Goal: Task Accomplishment & Management: Use online tool/utility

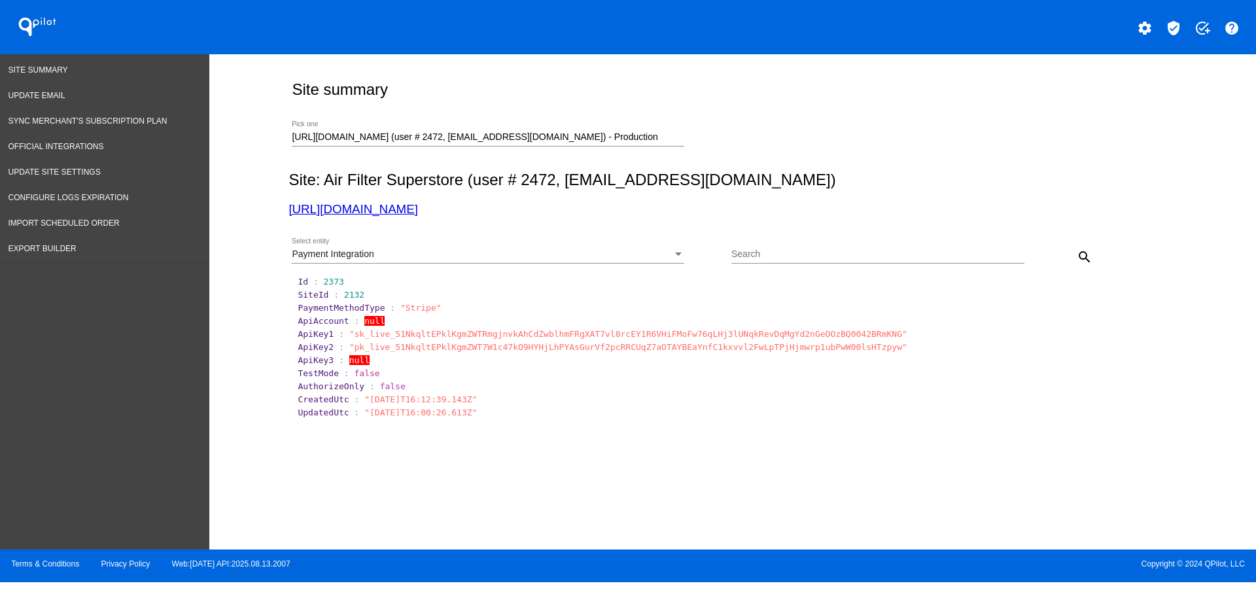
click at [675, 129] on div "[URL][DOMAIN_NAME] (user # 2472, [EMAIL_ADDRESS][DOMAIN_NAME]) - Production Pic…" at bounding box center [488, 134] width 393 height 26
drag, startPoint x: 606, startPoint y: 130, endPoint x: 202, endPoint y: 44, distance: 412.5
click at [209, 67] on div "Site Summary Update Email Sync Merchant's Subscription Plan Official Integratio…" at bounding box center [628, 301] width 1256 height 495
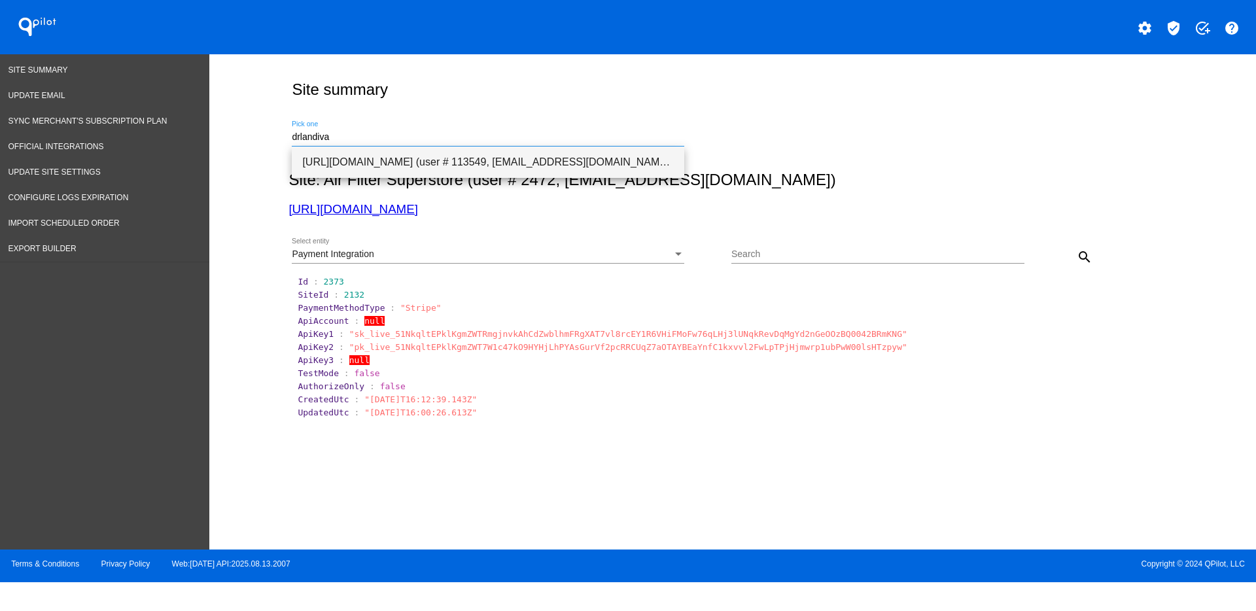
click at [369, 160] on span "[URL][DOMAIN_NAME] (user # 113549, [EMAIL_ADDRESS][DOMAIN_NAME]) - Test" at bounding box center [488, 162] width 372 height 31
type input "[URL][DOMAIN_NAME] (user # 113549, [EMAIL_ADDRESS][DOMAIN_NAME]) - Test"
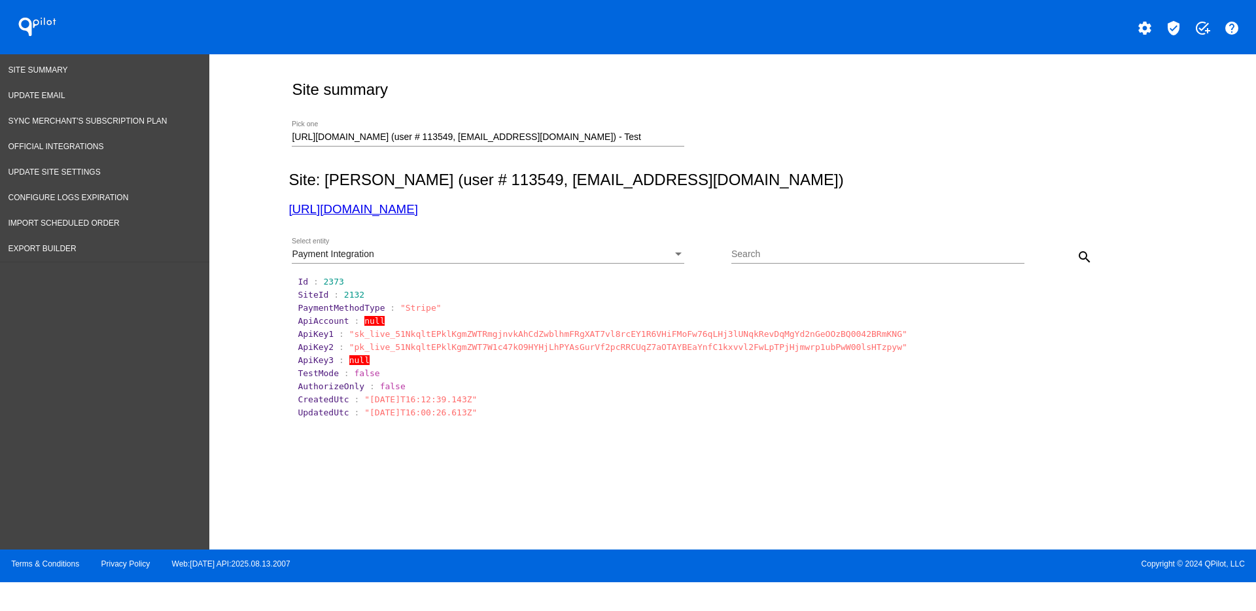
click at [458, 247] on div "Payment Integration Select entity" at bounding box center [488, 251] width 393 height 26
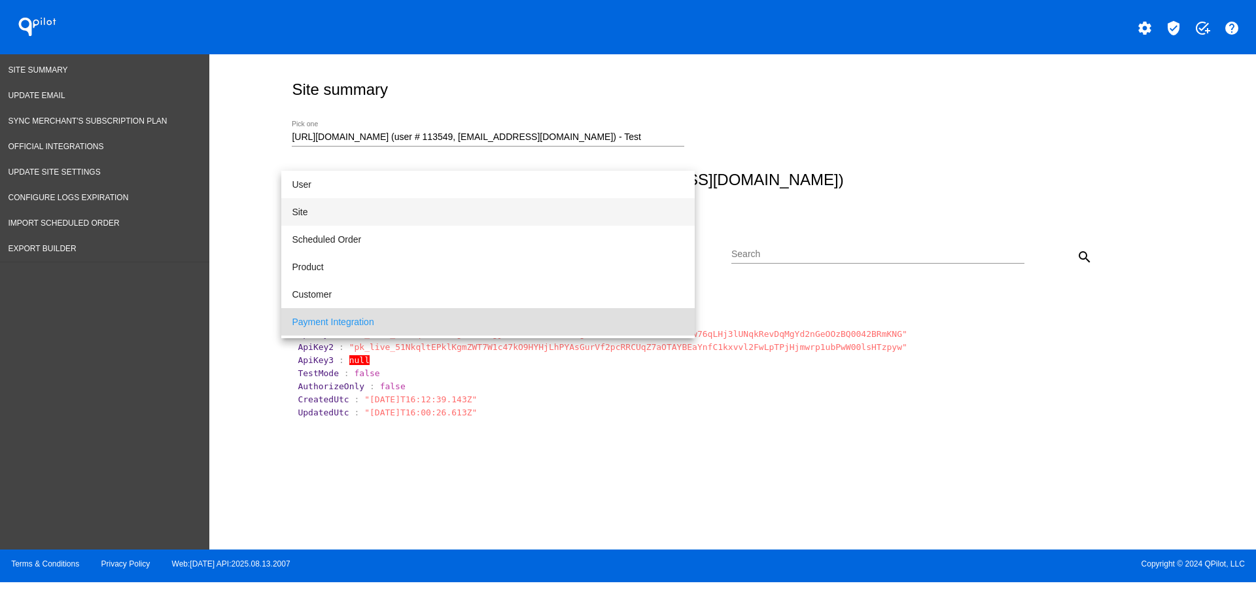
click at [381, 211] on span "Site" at bounding box center [488, 211] width 393 height 27
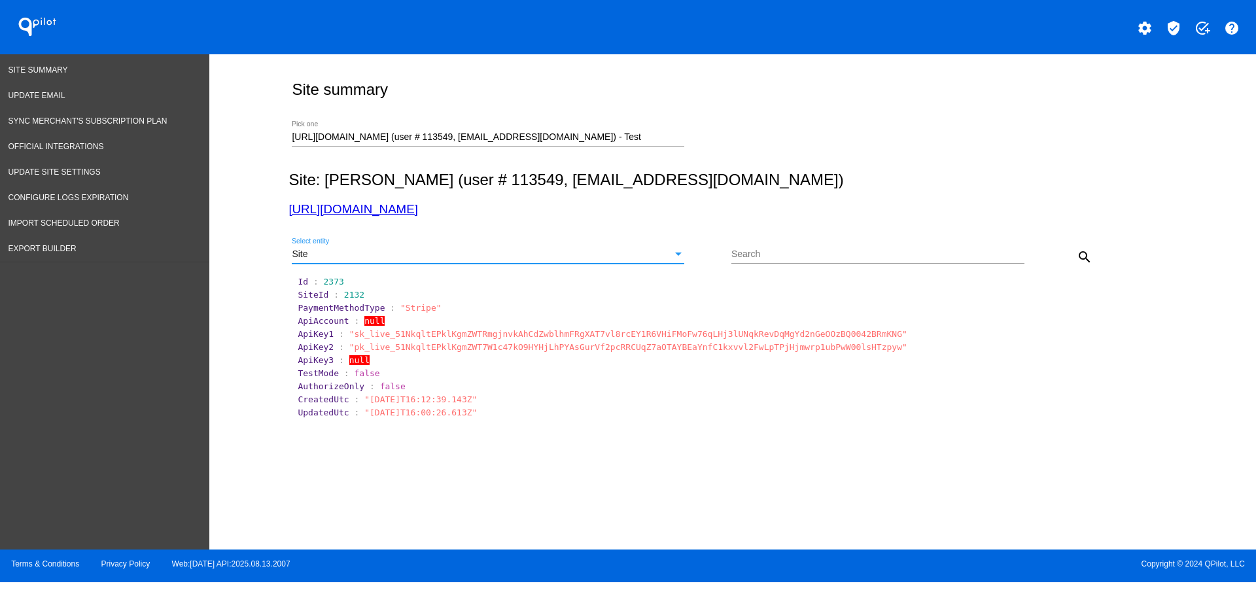
click at [1081, 247] on button "search" at bounding box center [1085, 256] width 26 height 26
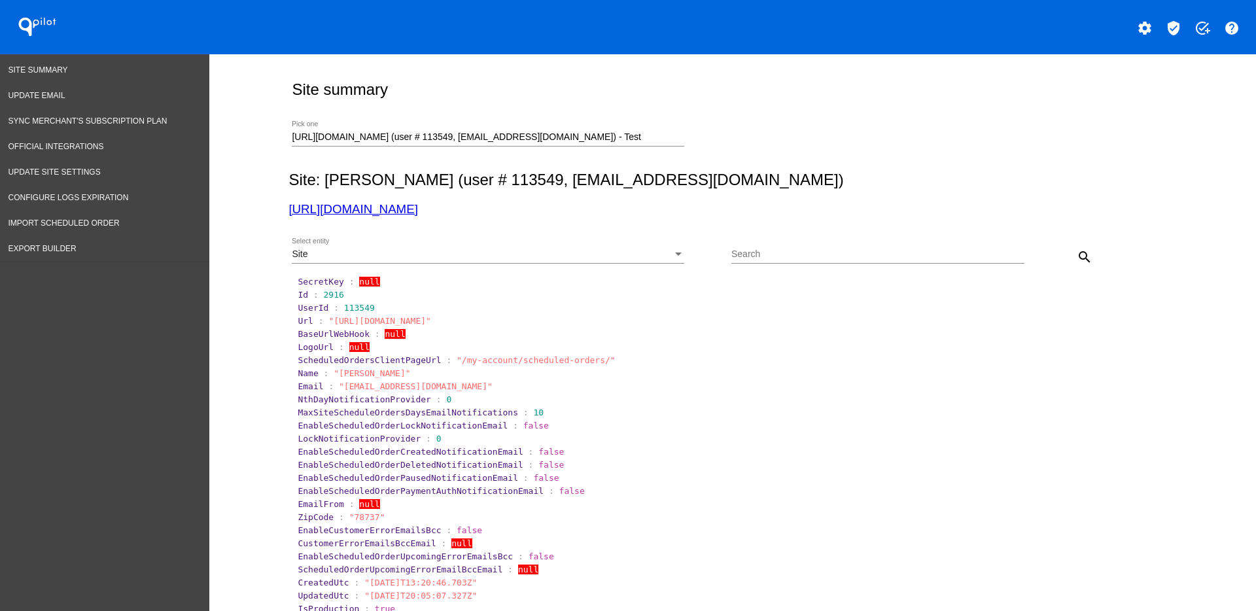
click at [509, 265] on div "Site Select entity" at bounding box center [488, 256] width 393 height 37
click at [505, 254] on div "Site" at bounding box center [482, 254] width 381 height 10
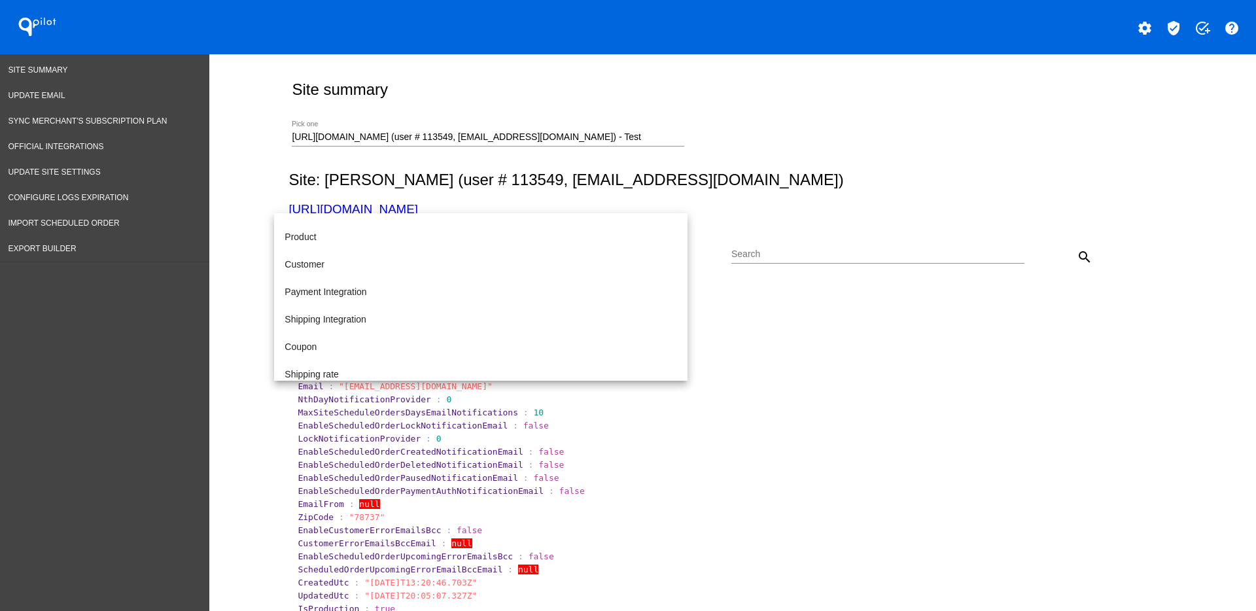
scroll to position [135, 0]
click at [464, 357] on span "Access Log" at bounding box center [481, 366] width 393 height 27
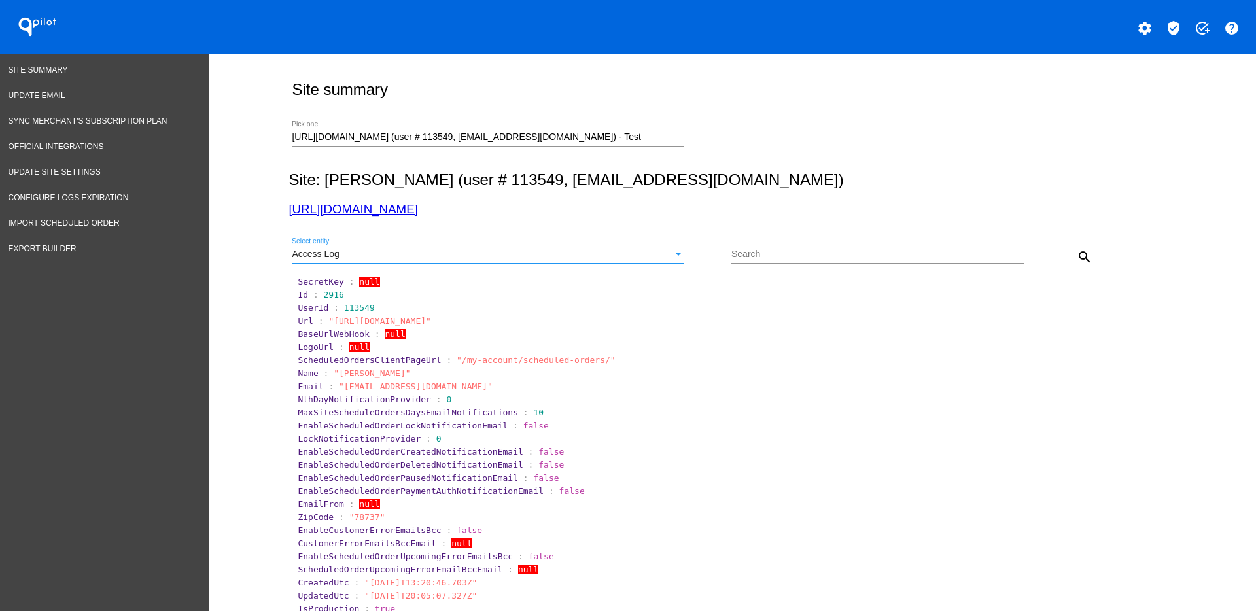
click at [1087, 258] on button "search" at bounding box center [1085, 256] width 26 height 26
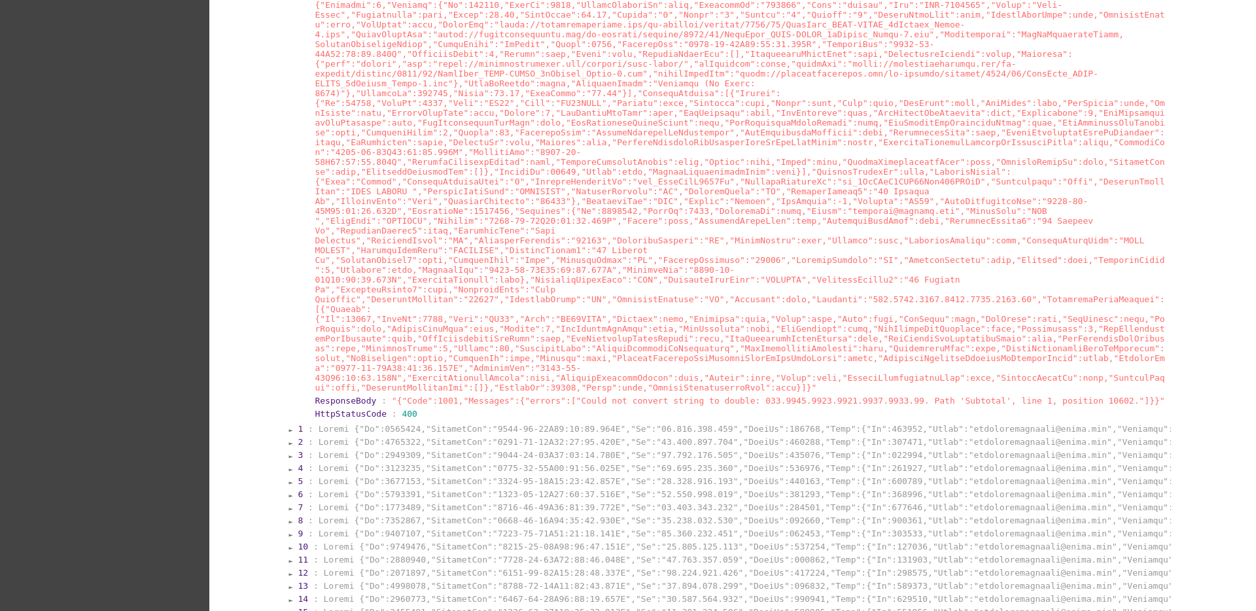
scroll to position [1063, 0]
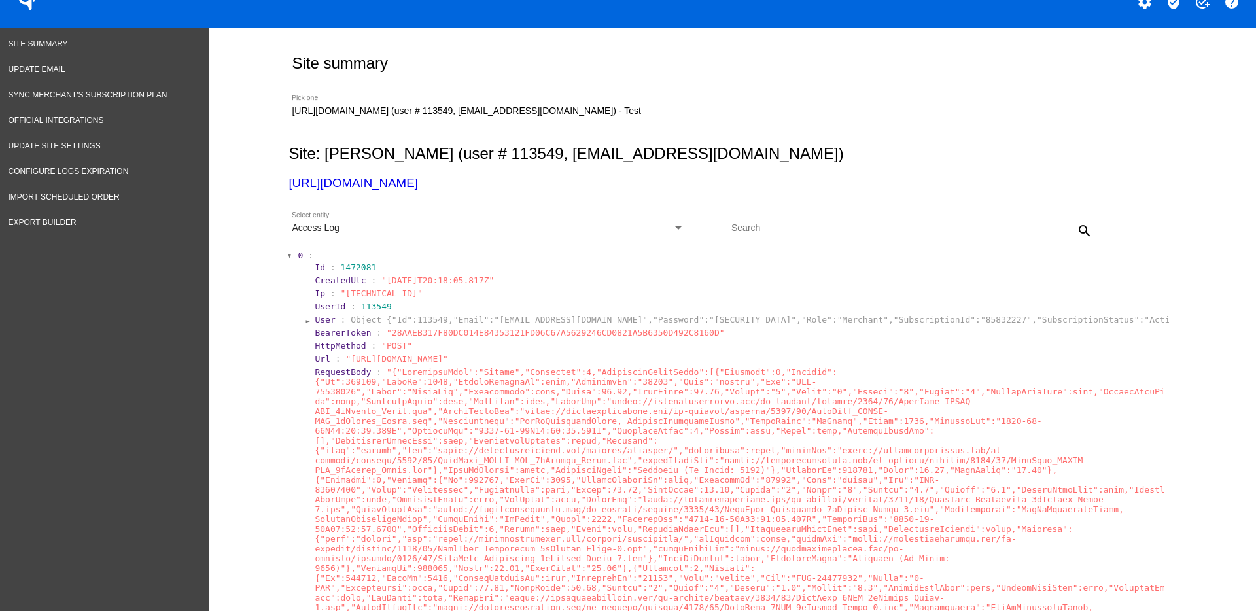
scroll to position [0, 0]
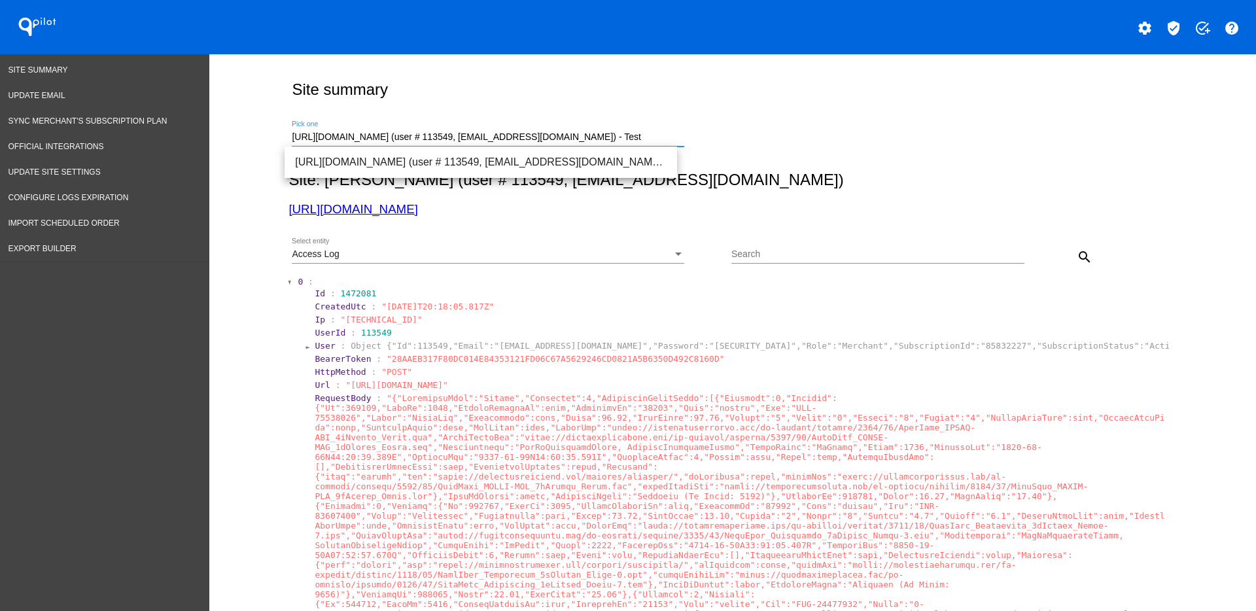
drag, startPoint x: 604, startPoint y: 137, endPoint x: 237, endPoint y: 132, distance: 367.0
click at [576, 163] on span "[URL][DOMAIN_NAME] (user # 113549, [EMAIL_ADDRESS][DOMAIN_NAME]) - Test" at bounding box center [481, 162] width 372 height 31
click at [573, 253] on div "Access Log" at bounding box center [482, 254] width 381 height 10
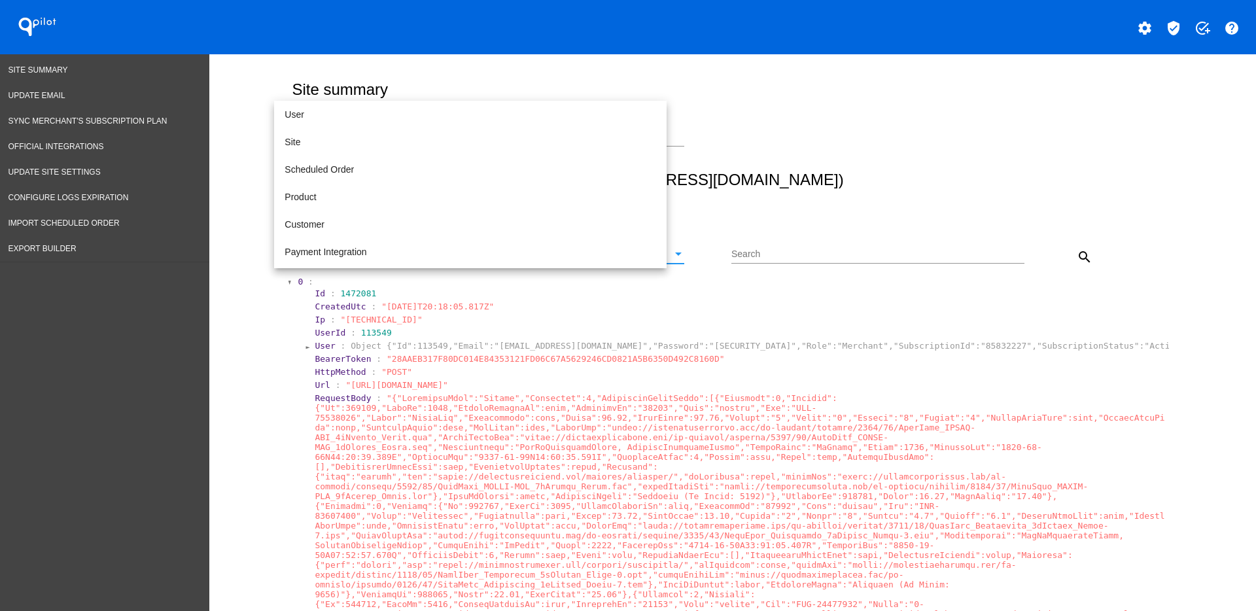
scroll to position [135, 0]
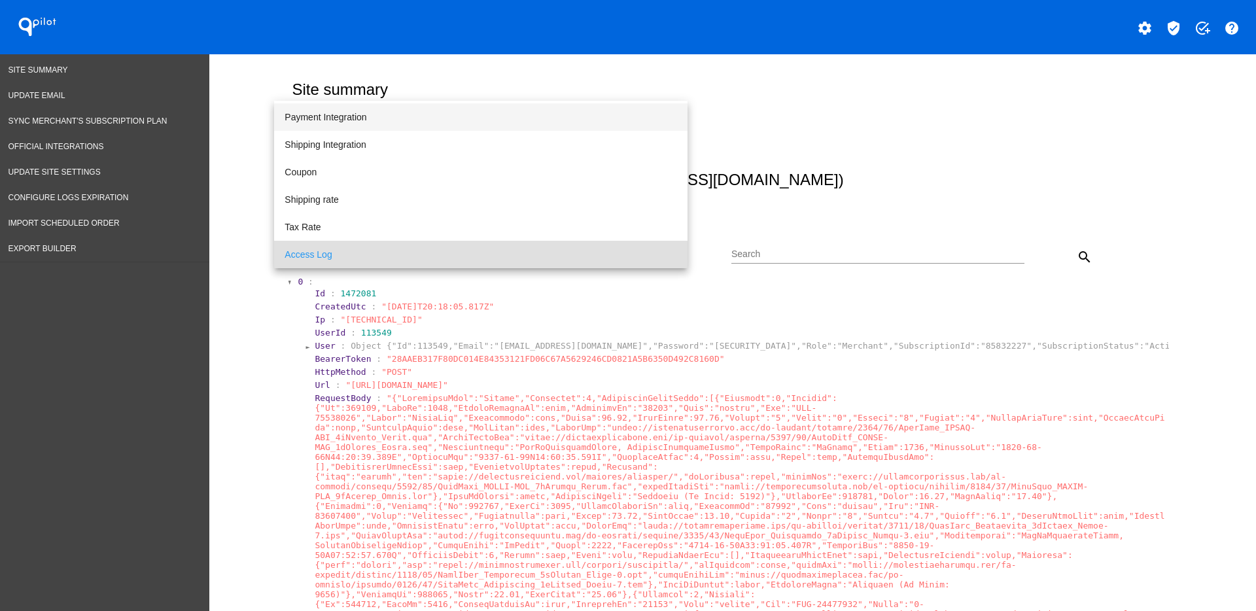
click at [514, 127] on span "Payment Integration" at bounding box center [481, 116] width 393 height 27
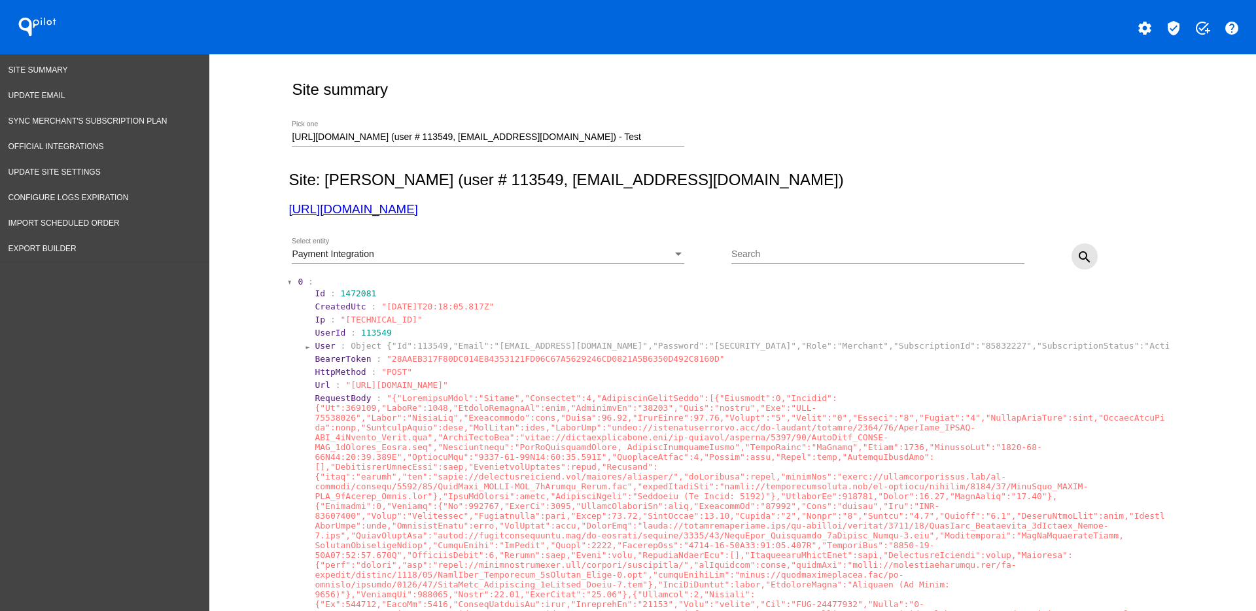
click at [1077, 253] on mat-icon "search" at bounding box center [1085, 257] width 16 height 16
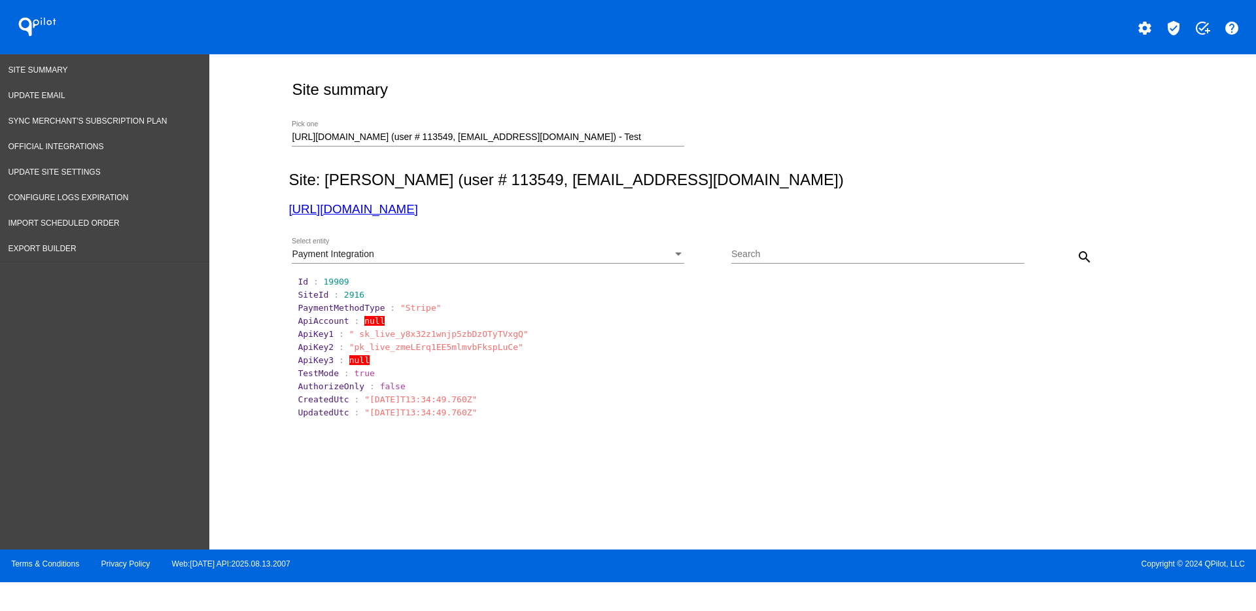
click at [567, 253] on div "Payment Integration" at bounding box center [482, 254] width 381 height 10
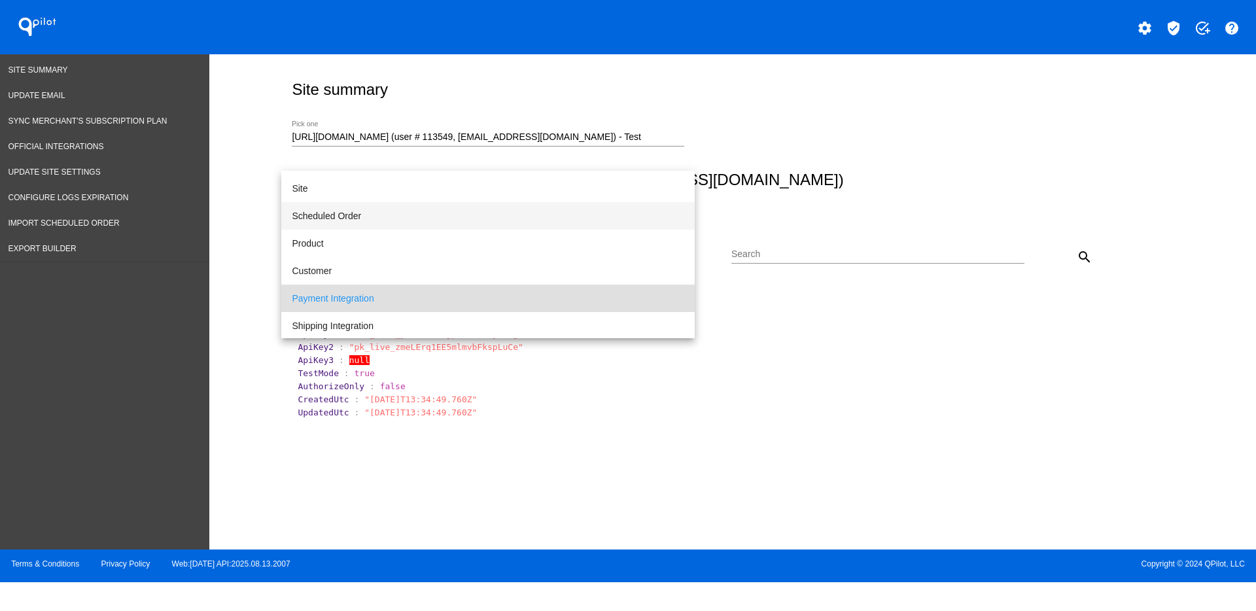
scroll to position [0, 0]
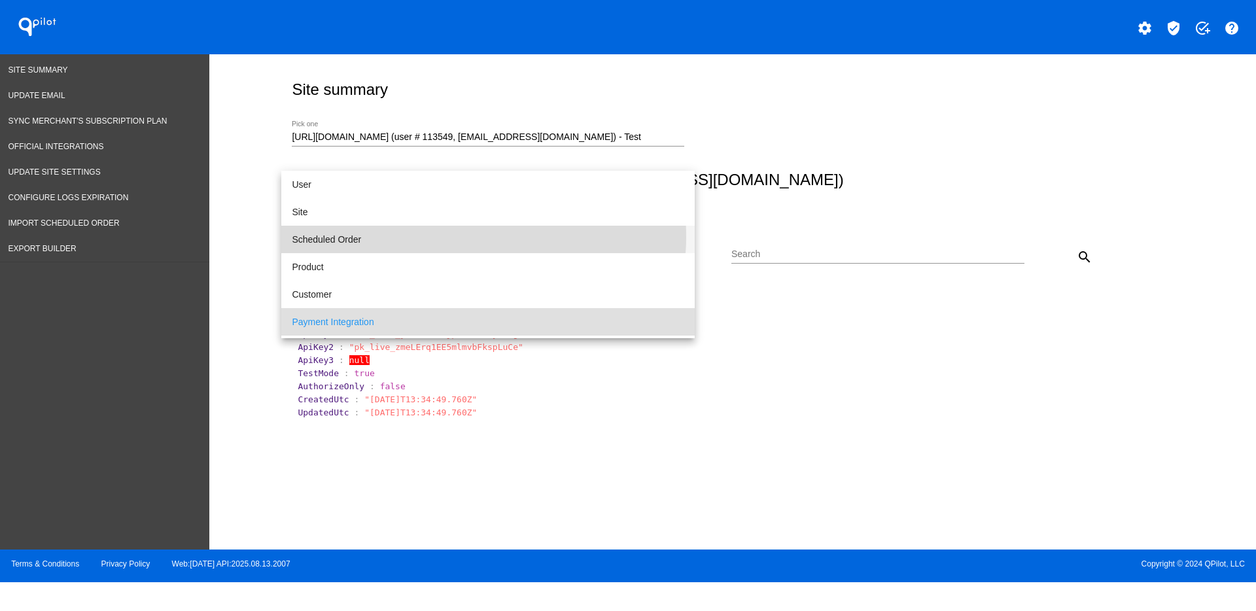
click at [483, 237] on span "Scheduled Order" at bounding box center [488, 239] width 393 height 27
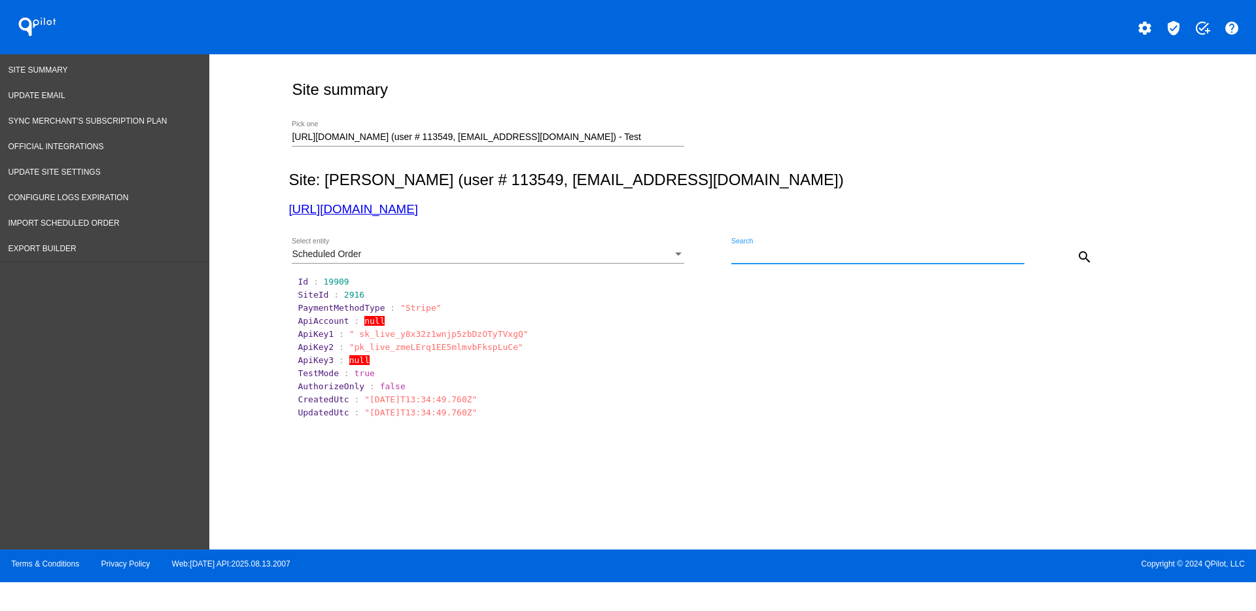
paste input "1011700"
type input "1011700"
click at [1076, 251] on button "search" at bounding box center [1085, 256] width 26 height 26
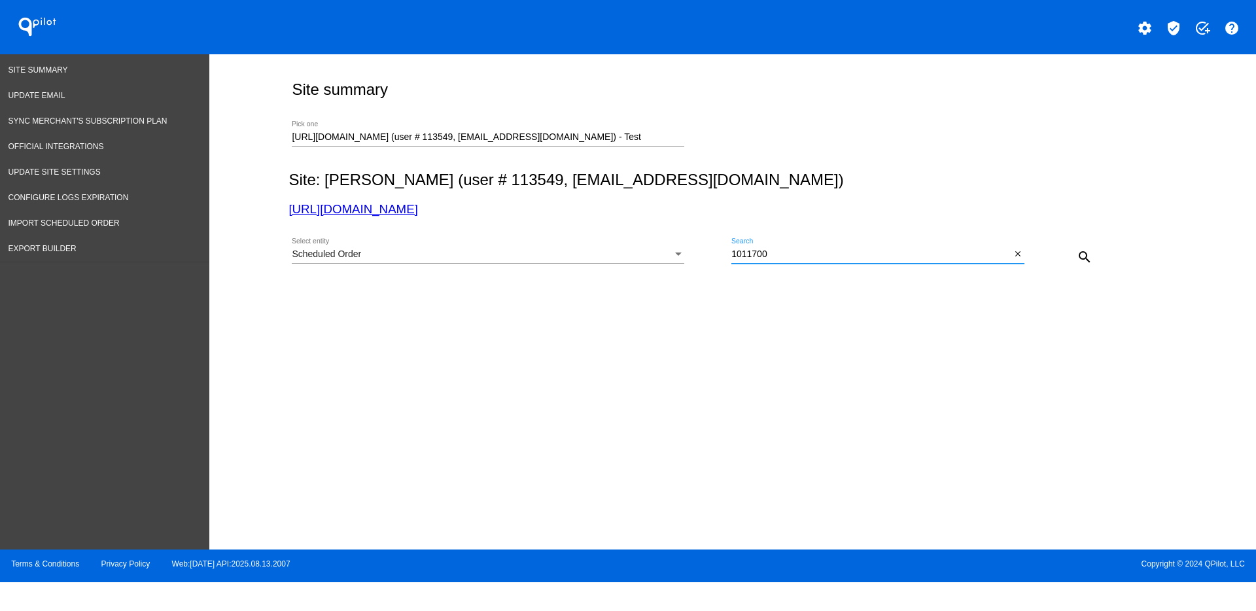
drag, startPoint x: 815, startPoint y: 258, endPoint x: 695, endPoint y: 258, distance: 119.7
click at [695, 258] on div "Scheduled Order Select entity 1011700 Search close search" at bounding box center [730, 252] width 883 height 46
paste input "1011700"
click at [1072, 247] on div "search" at bounding box center [1060, 256] width 73 height 26
click at [1082, 250] on mat-icon "search" at bounding box center [1085, 257] width 16 height 16
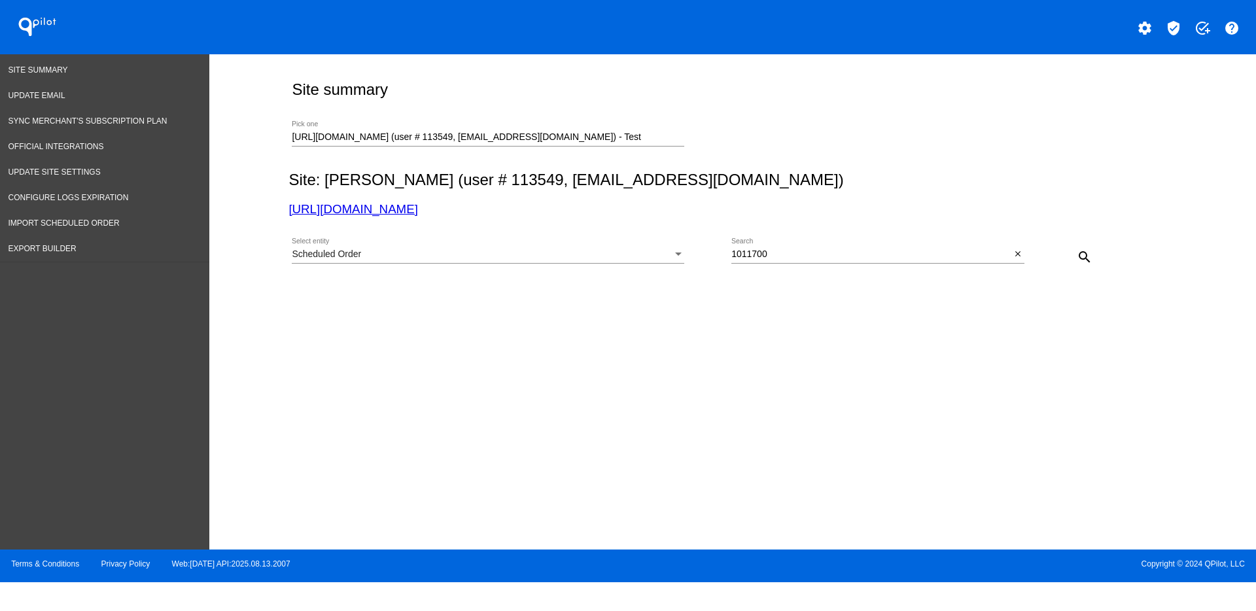
click at [673, 254] on div "Select entity" at bounding box center [679, 254] width 12 height 10
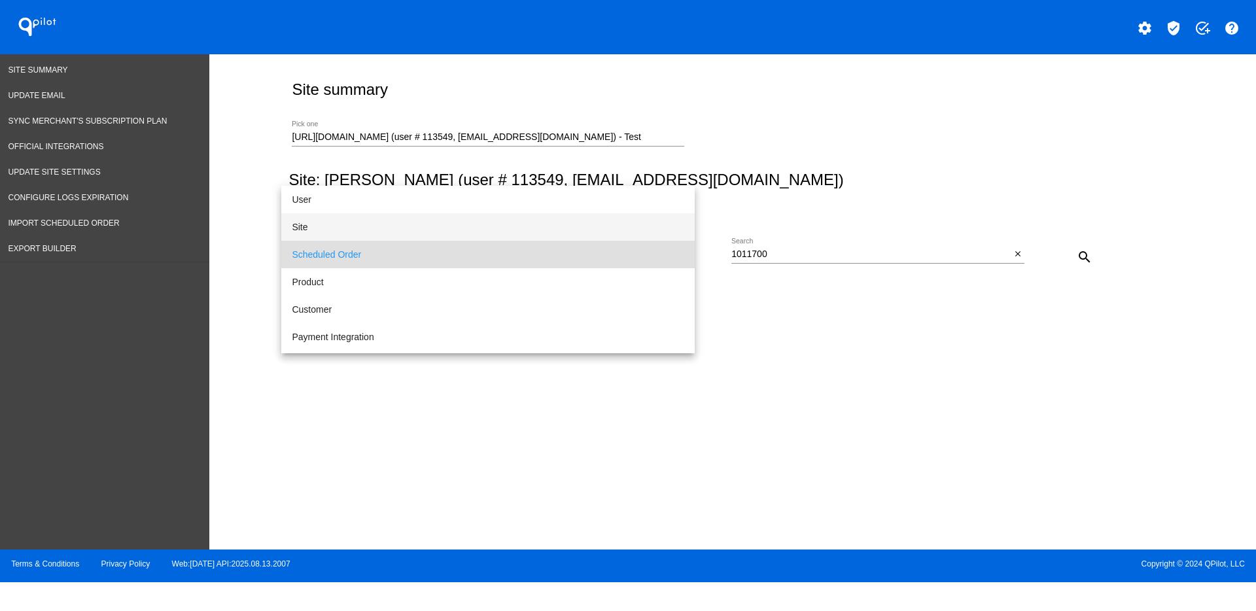
click at [449, 229] on span "Site" at bounding box center [488, 226] width 393 height 27
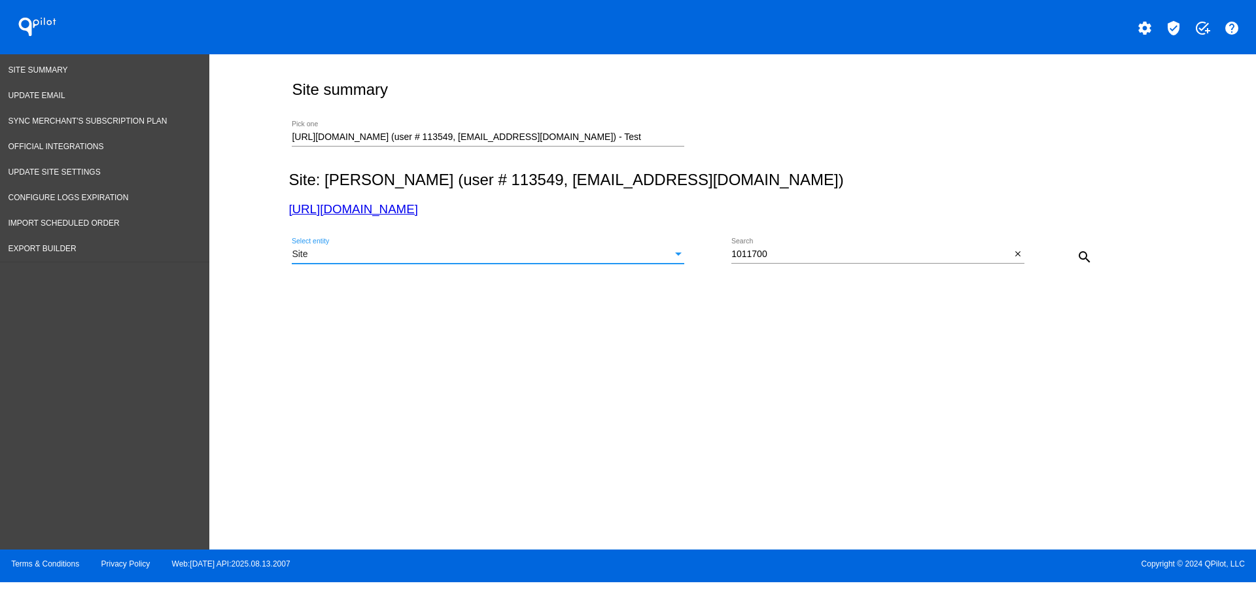
click at [1085, 259] on mat-icon "search" at bounding box center [1085, 257] width 16 height 16
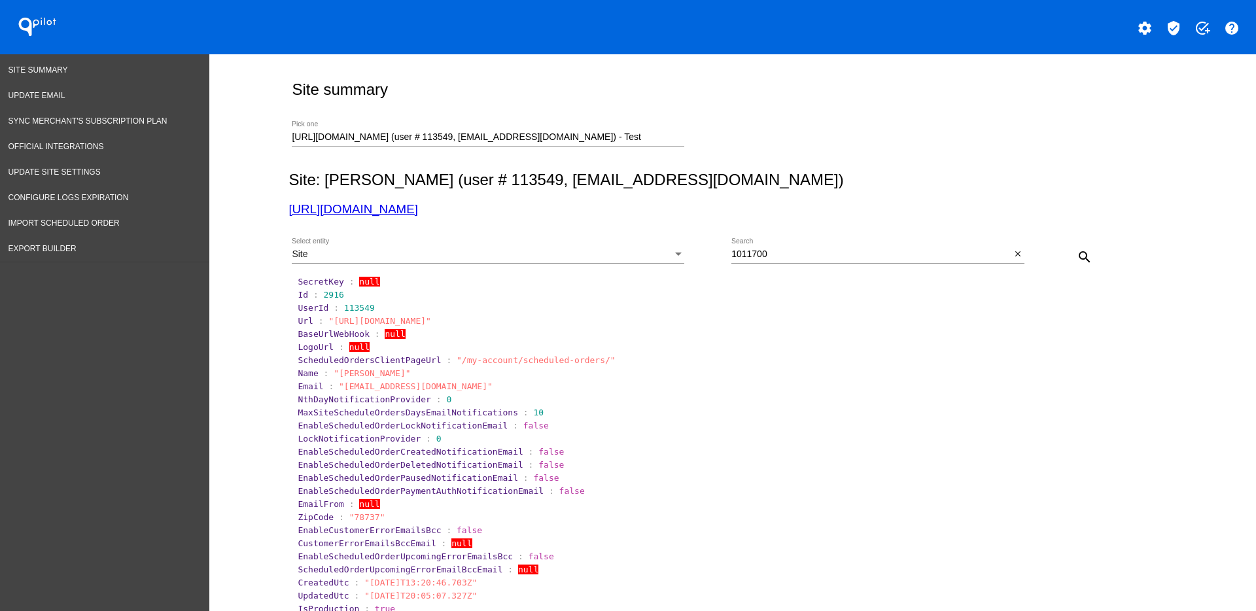
click at [648, 254] on div "Site" at bounding box center [482, 254] width 381 height 10
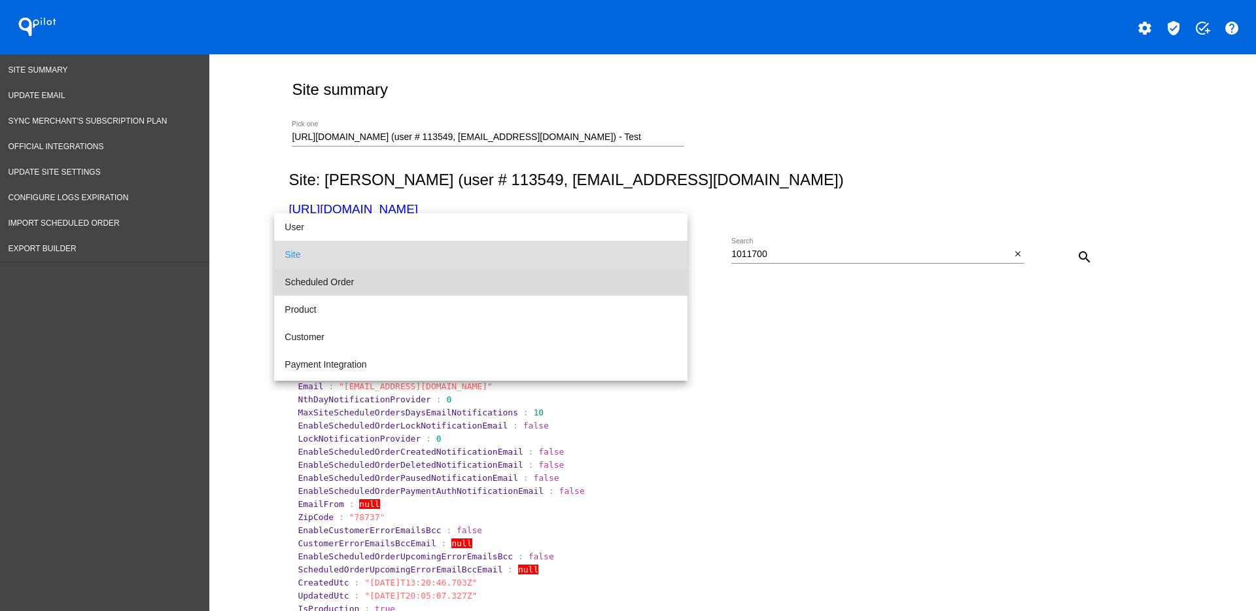
click at [621, 279] on span "Scheduled Order" at bounding box center [481, 281] width 393 height 27
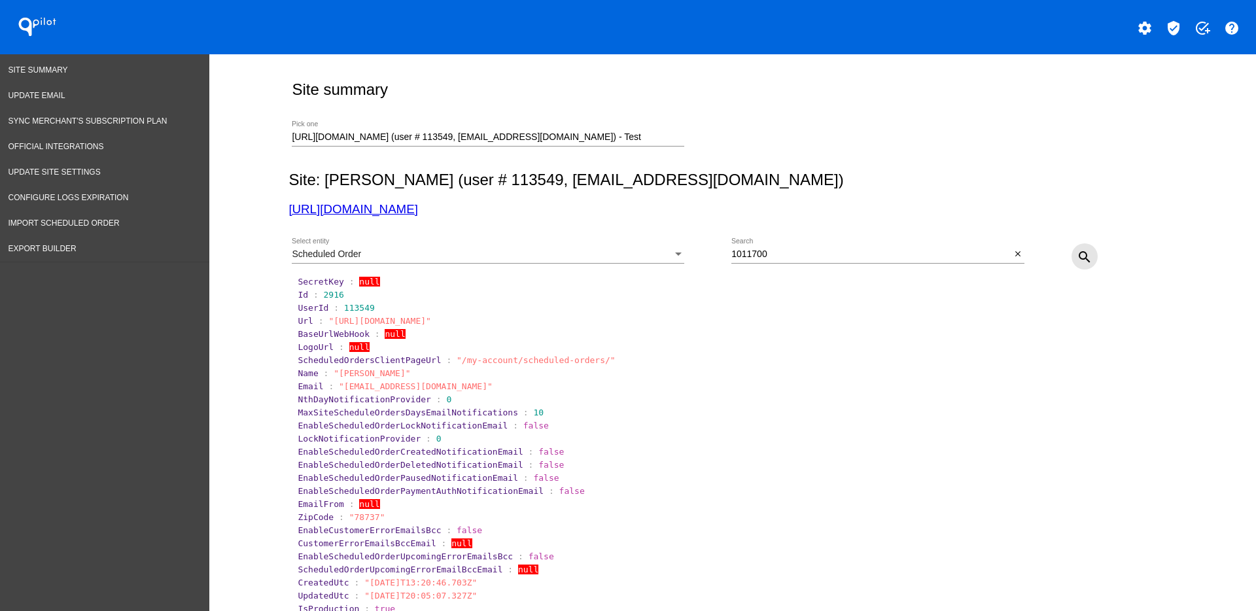
click at [1080, 252] on mat-icon "search" at bounding box center [1085, 257] width 16 height 16
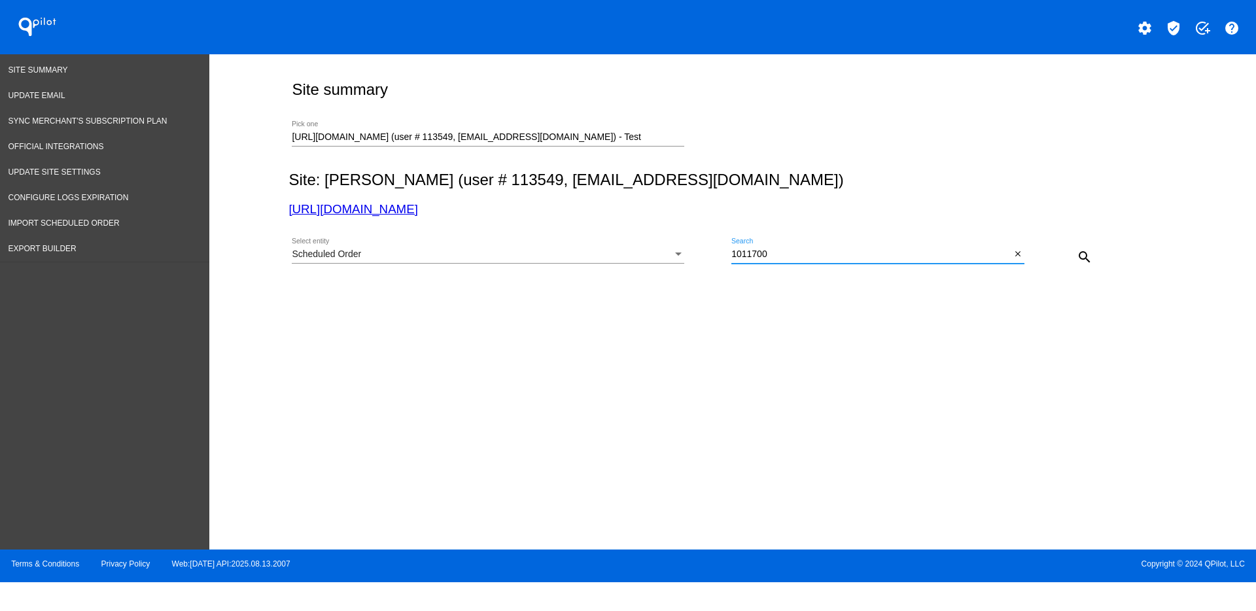
drag, startPoint x: 796, startPoint y: 252, endPoint x: 652, endPoint y: 256, distance: 144.0
click at [652, 256] on div "Scheduled Order Select entity 1011700 Search close search" at bounding box center [730, 252] width 883 height 46
paste input "579"
type input "1011579"
drag, startPoint x: 1062, startPoint y: 255, endPoint x: 1079, endPoint y: 254, distance: 16.4
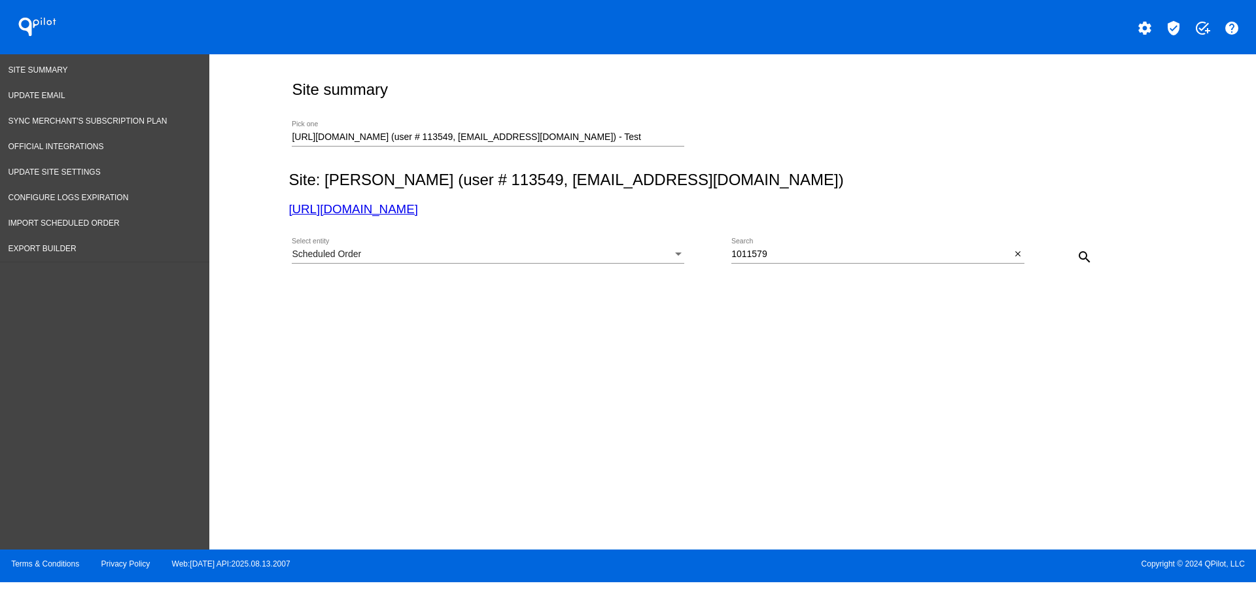
click at [1063, 255] on div "search" at bounding box center [1060, 256] width 73 height 26
click at [1079, 254] on mat-icon "search" at bounding box center [1085, 257] width 16 height 16
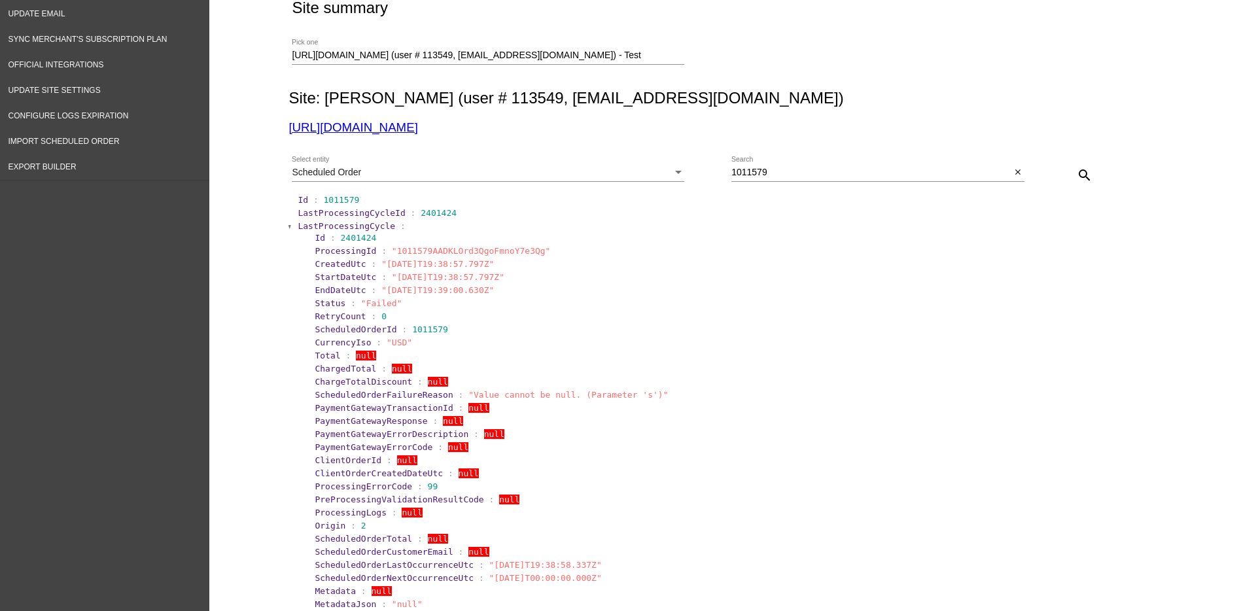
scroll to position [327, 0]
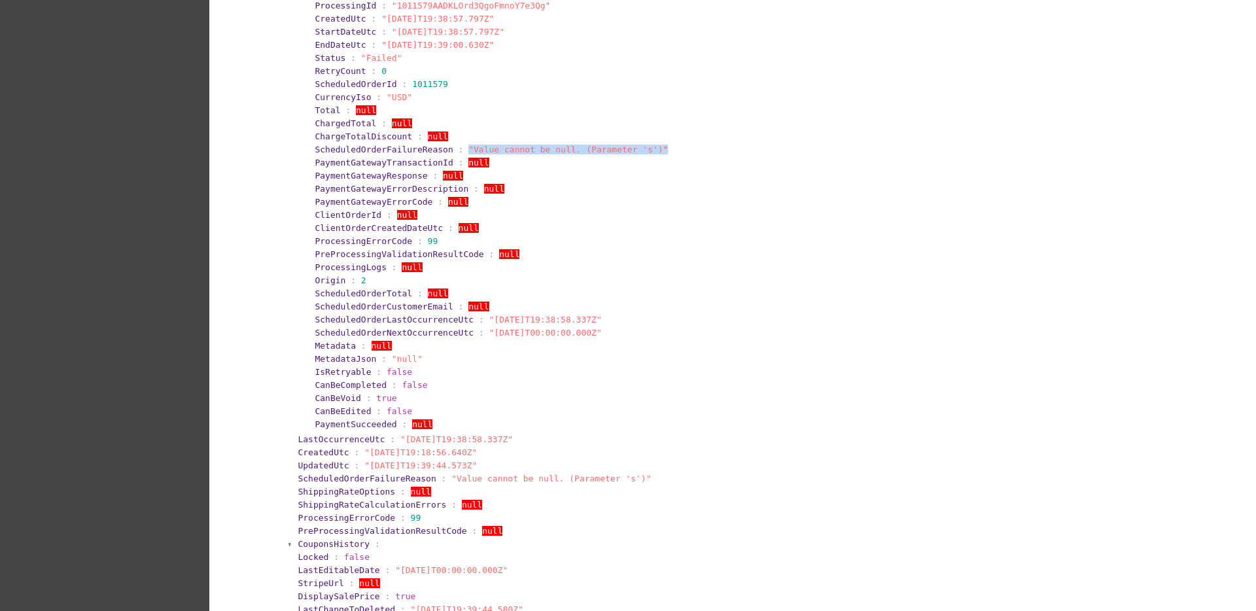
drag, startPoint x: 449, startPoint y: 152, endPoint x: 640, endPoint y: 148, distance: 191.1
click at [640, 148] on section "ScheduledOrderFailureReason : "Value cannot be null. (Parameter 's')"" at bounding box center [741, 150] width 852 height 10
copy span ""Value cannot be null. (Parameter 's')""
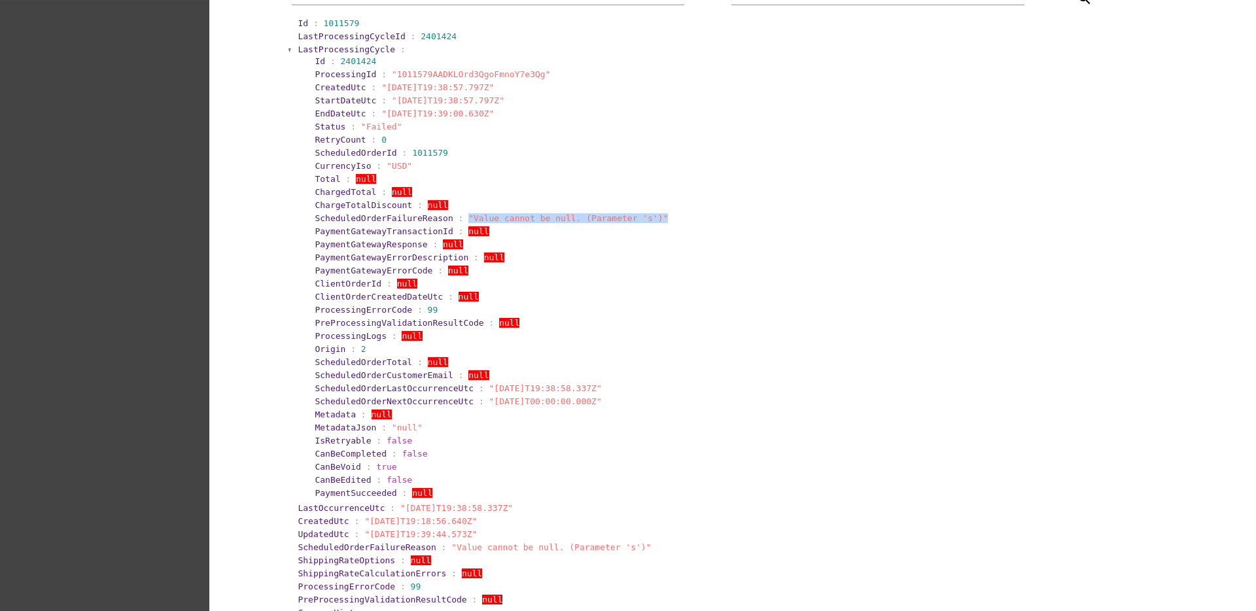
scroll to position [82, 0]
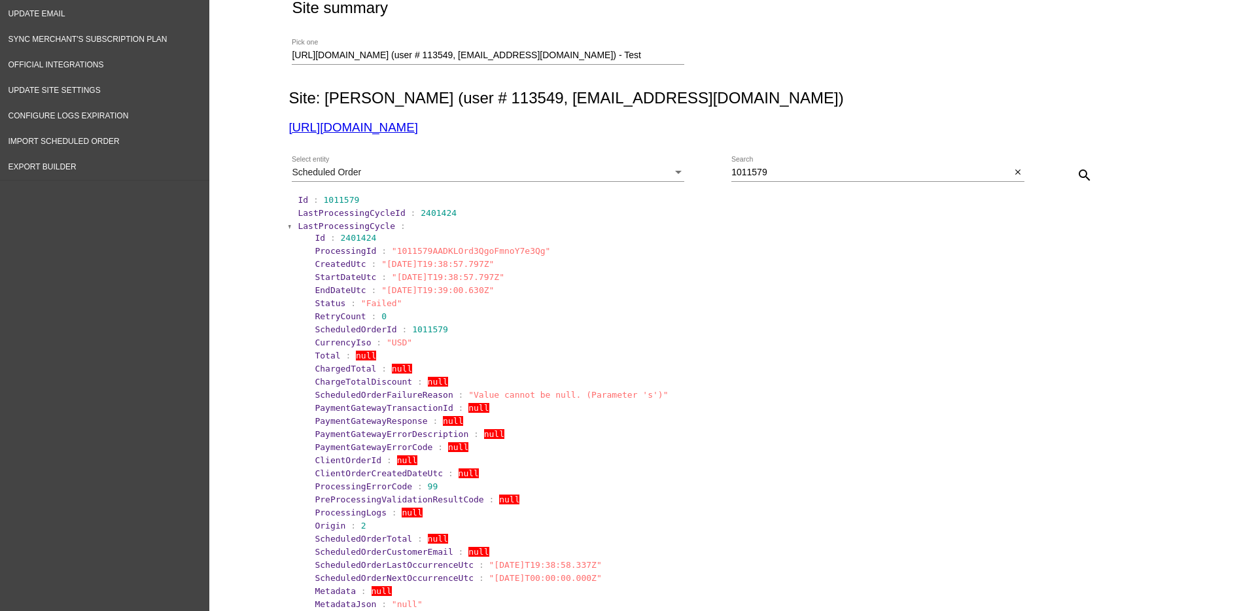
click at [321, 228] on span "LastProcessingCycle" at bounding box center [346, 226] width 97 height 10
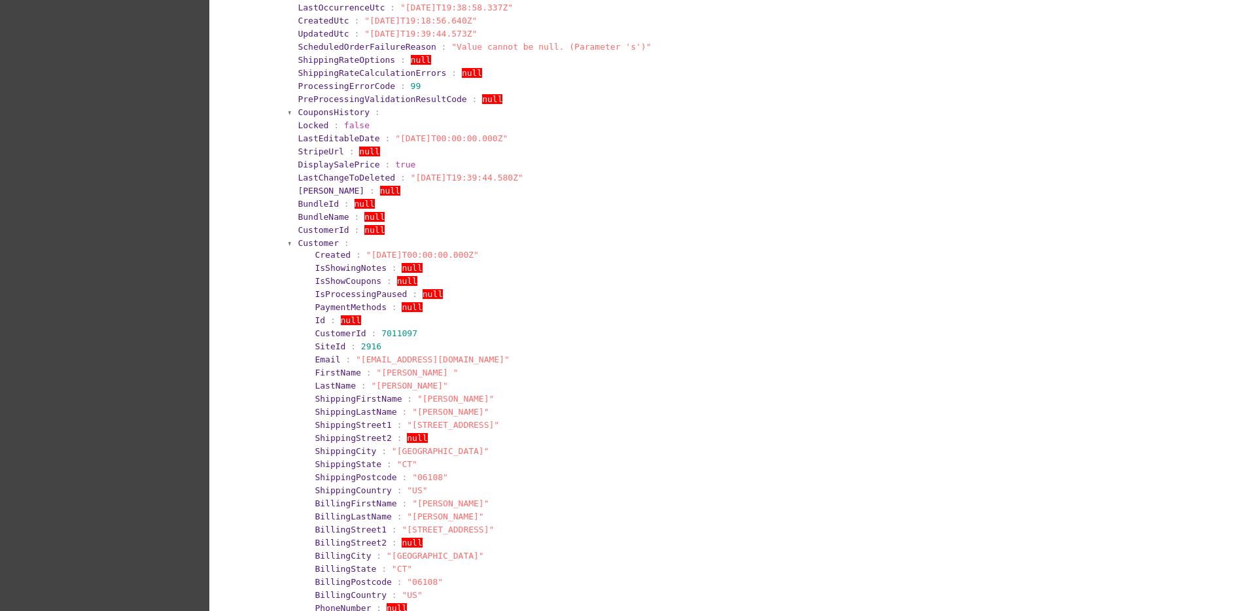
scroll to position [327, 0]
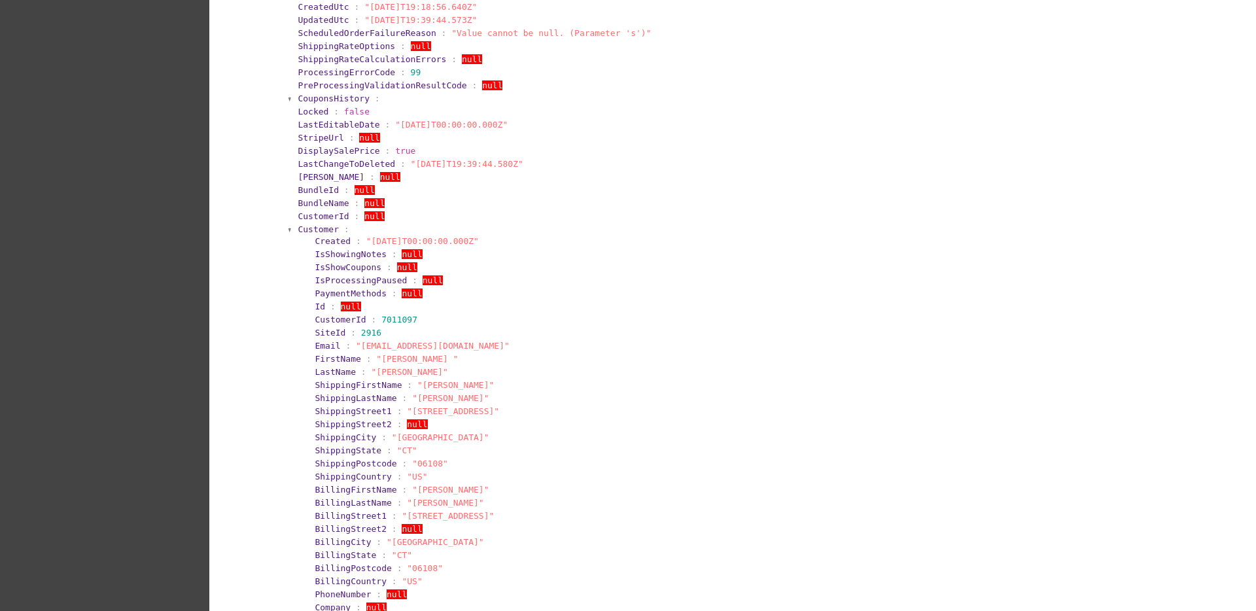
click at [307, 232] on span "Customer" at bounding box center [318, 229] width 41 height 10
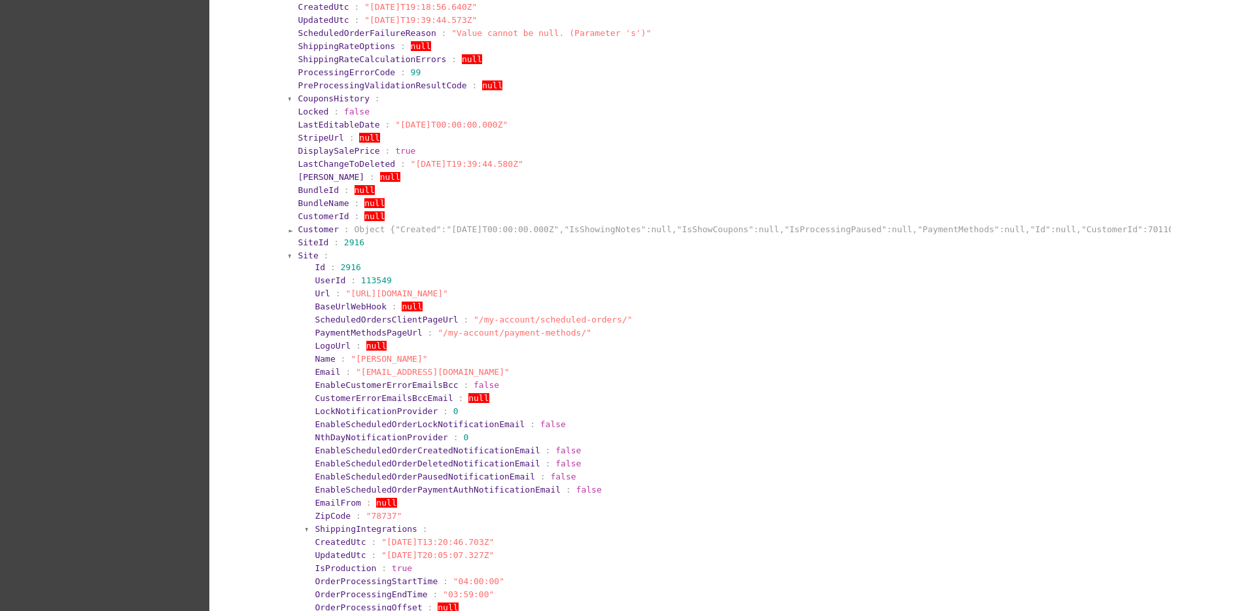
click at [309, 256] on span "Site" at bounding box center [308, 256] width 20 height 10
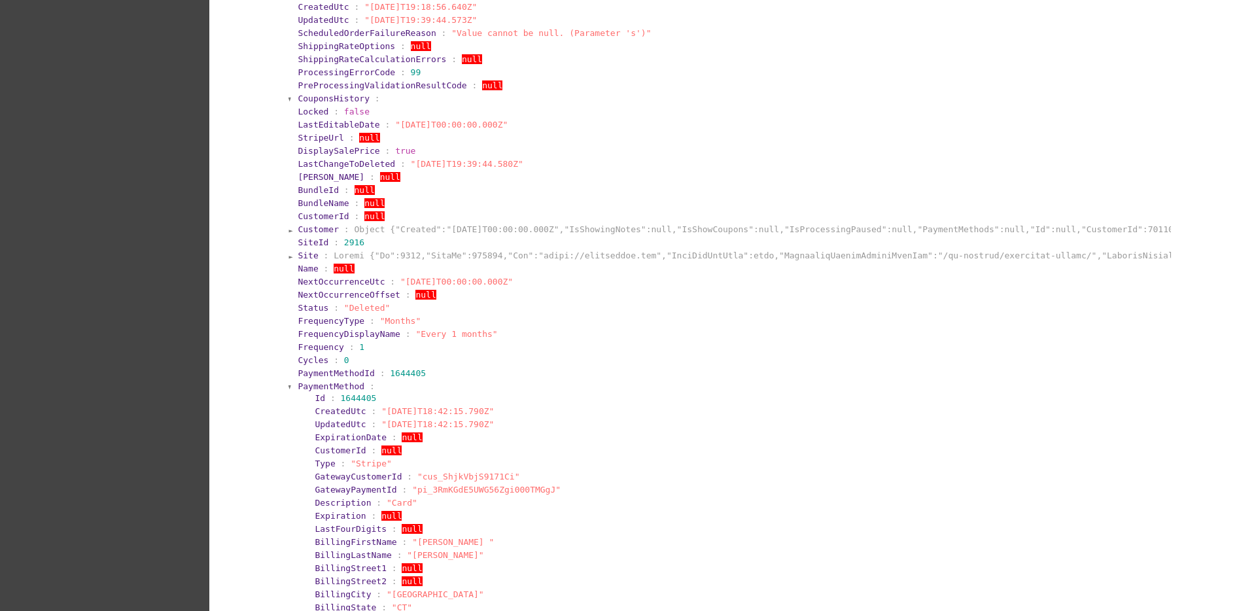
click at [301, 383] on span "PaymentMethod" at bounding box center [331, 386] width 67 height 10
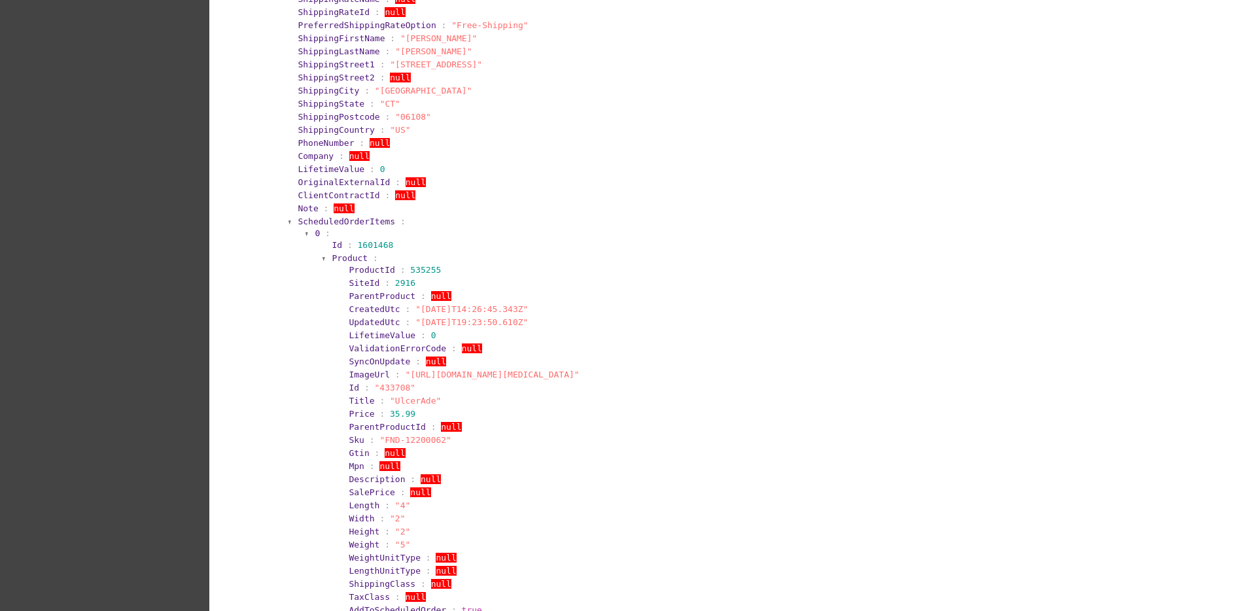
scroll to position [818, 0]
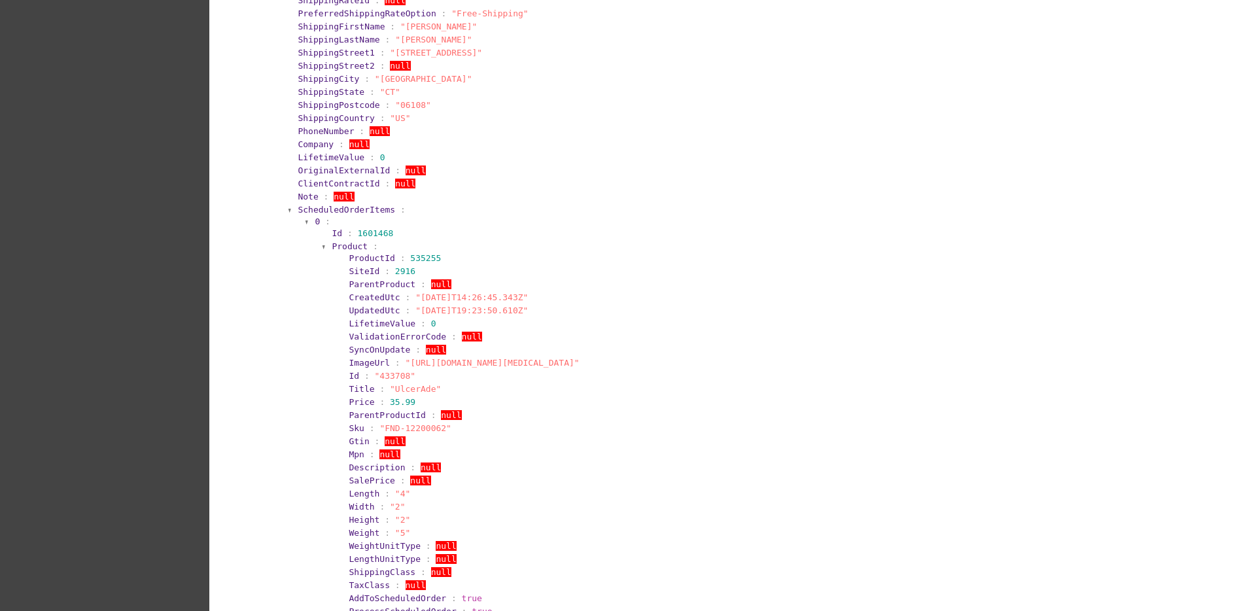
click at [357, 212] on span "ScheduledOrderItems" at bounding box center [346, 210] width 97 height 10
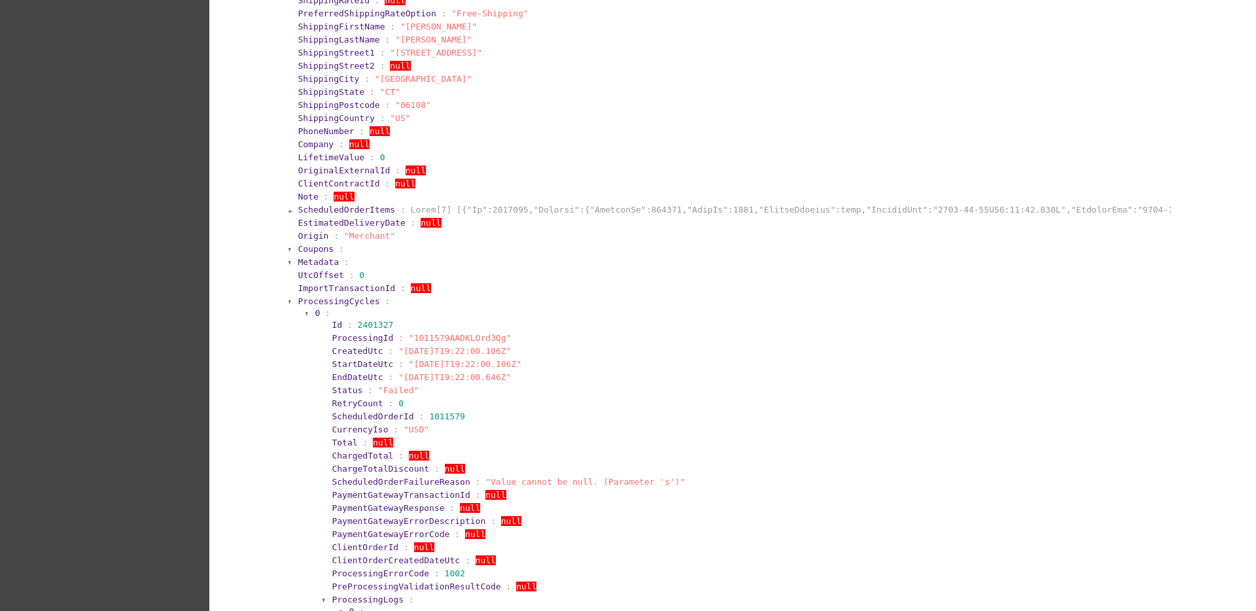
click at [327, 304] on span "ProcessingCycles" at bounding box center [339, 301] width 82 height 10
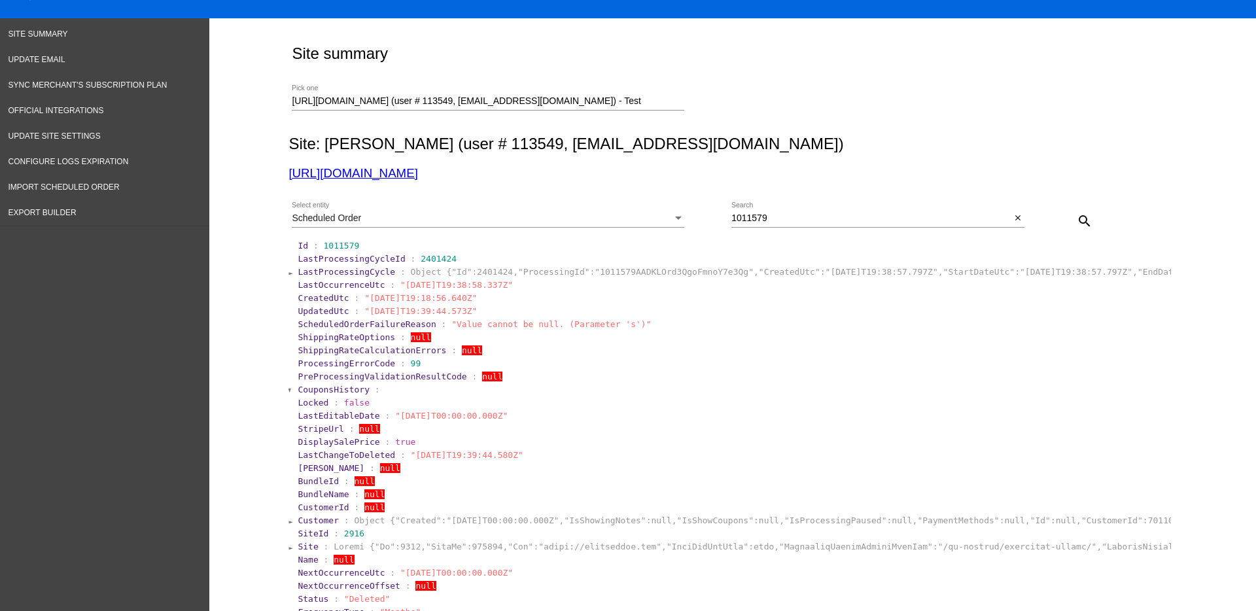
scroll to position [0, 0]
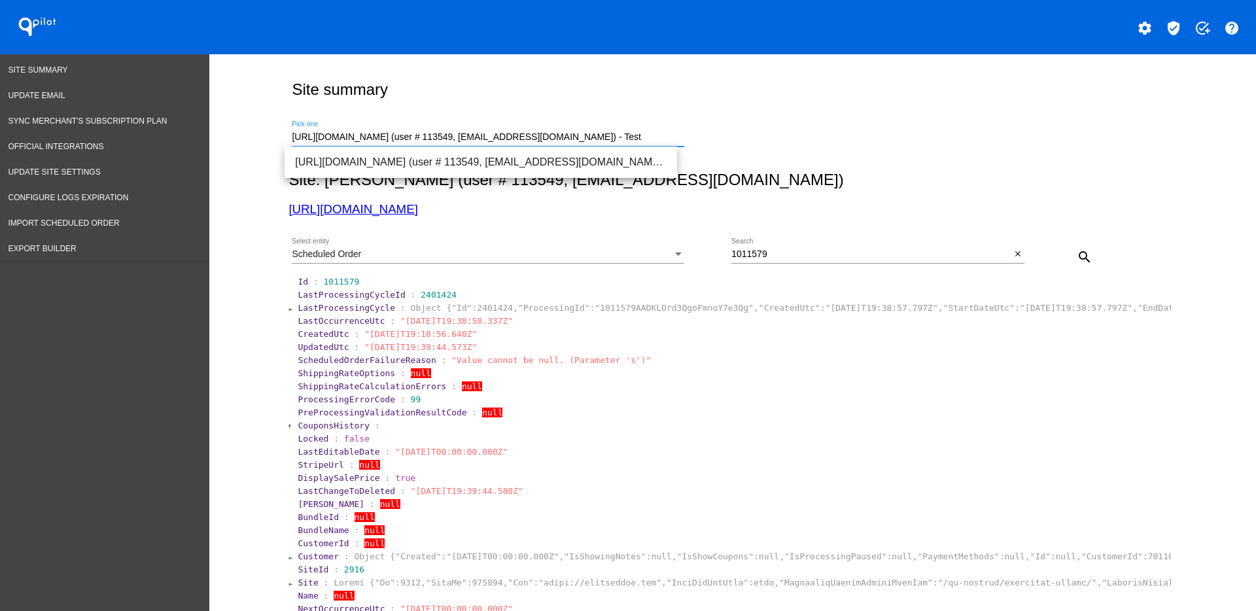
drag, startPoint x: 629, startPoint y: 142, endPoint x: 258, endPoint y: 149, distance: 370.3
paste input "[DOMAIN_NAME][URL]"
click at [381, 160] on span "[URL][DOMAIN_NAME] (user # 92780, [EMAIL_ADDRESS][DOMAIN_NAME]) - Production" at bounding box center [481, 162] width 372 height 31
type input "[URL][DOMAIN_NAME] (user # 92780, [EMAIL_ADDRESS][DOMAIN_NAME]) - Production"
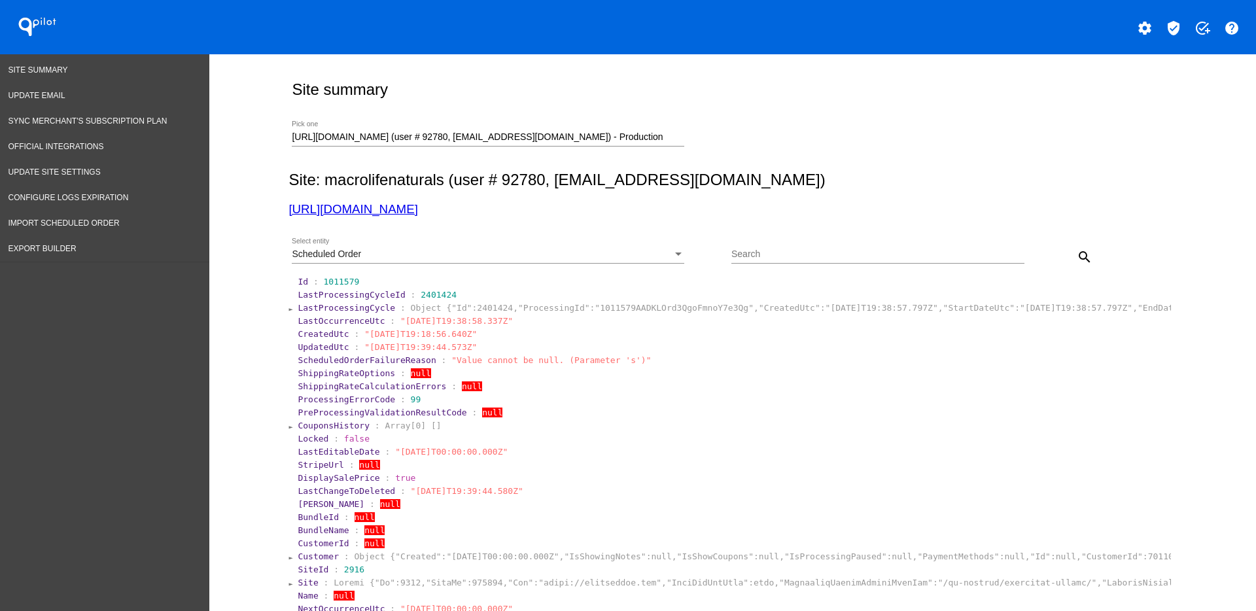
click at [621, 238] on div "Scheduled Order Select entity" at bounding box center [488, 251] width 393 height 26
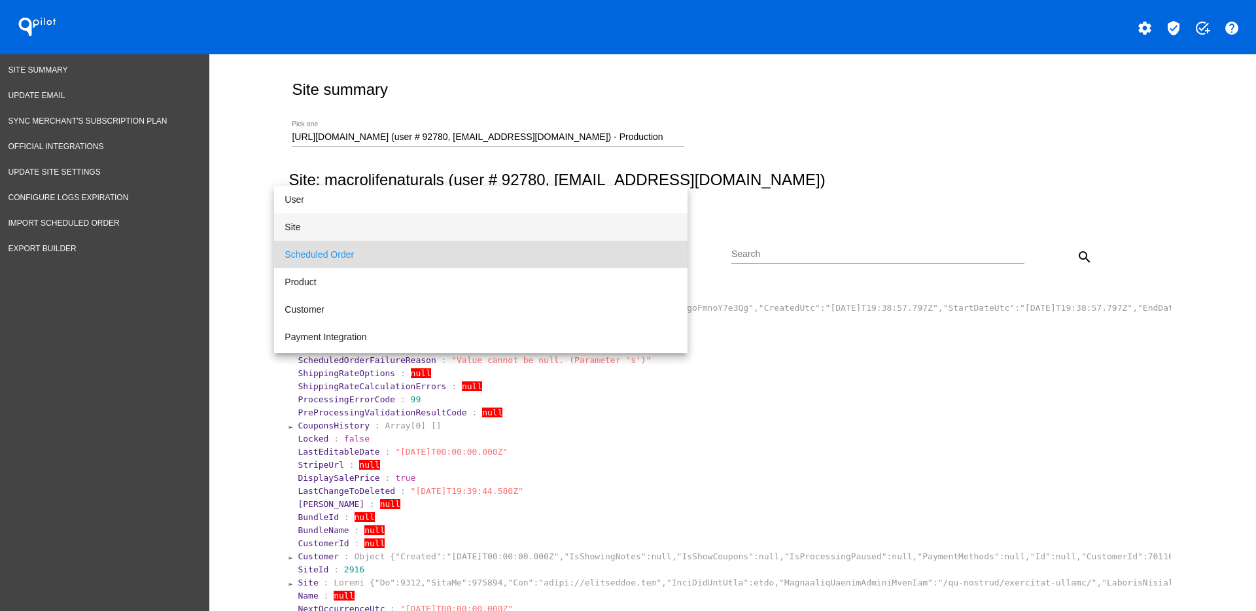
drag, startPoint x: 495, startPoint y: 226, endPoint x: 819, endPoint y: 245, distance: 324.4
click at [496, 227] on span "Site" at bounding box center [481, 226] width 393 height 27
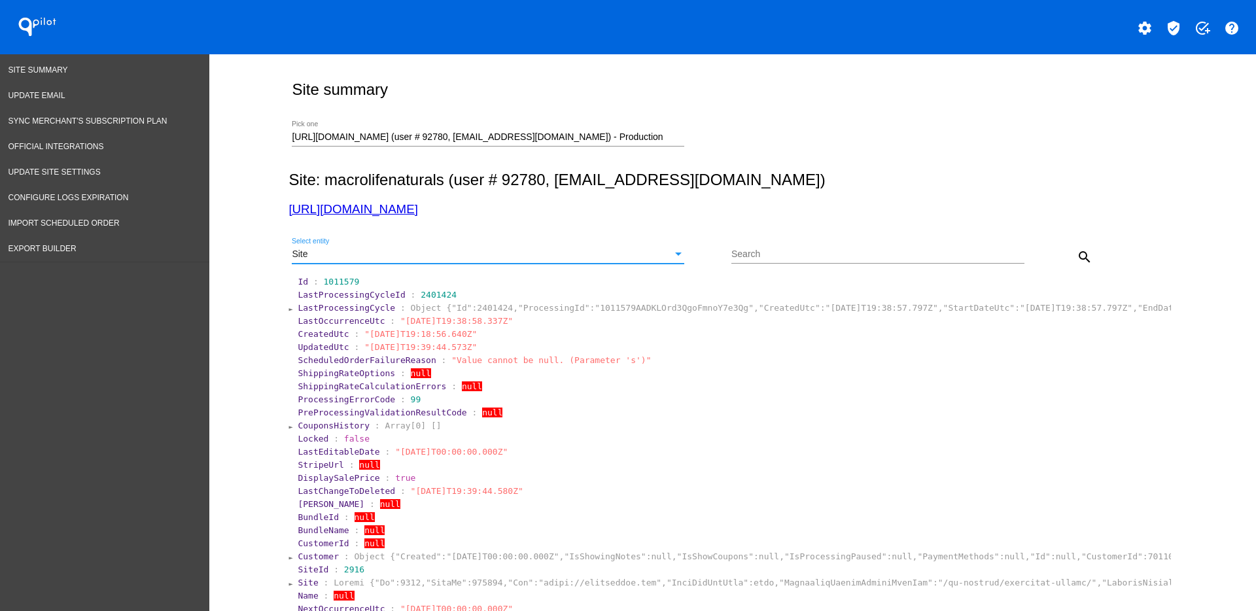
click at [1077, 257] on mat-icon "search" at bounding box center [1085, 257] width 16 height 16
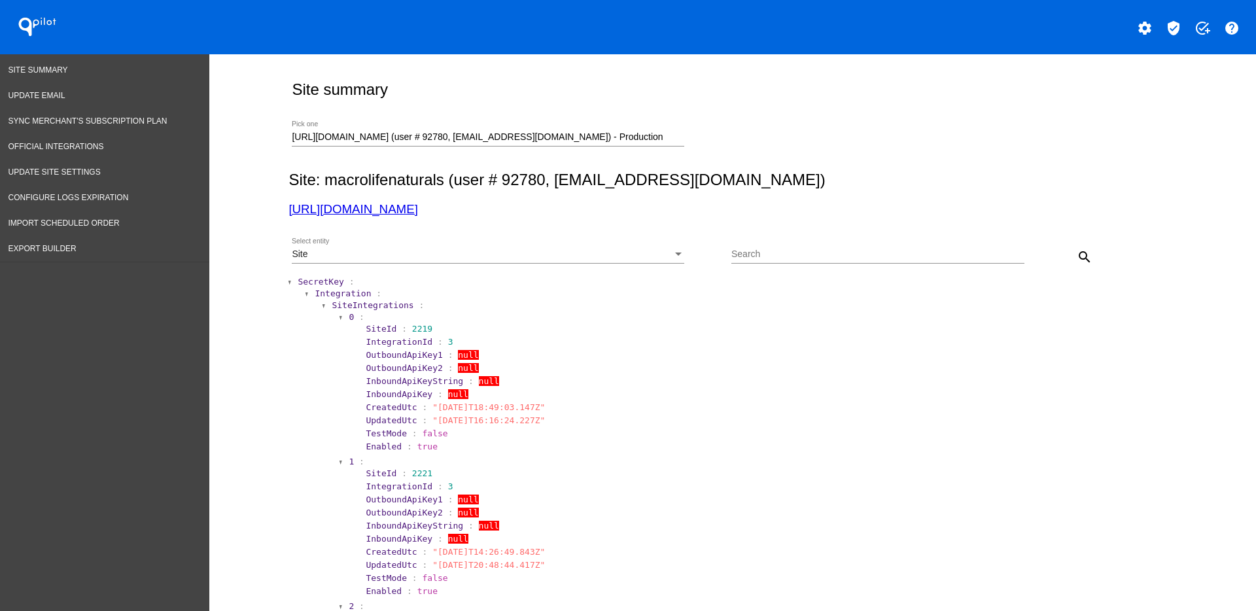
click at [313, 279] on span "SecretKey" at bounding box center [321, 282] width 46 height 10
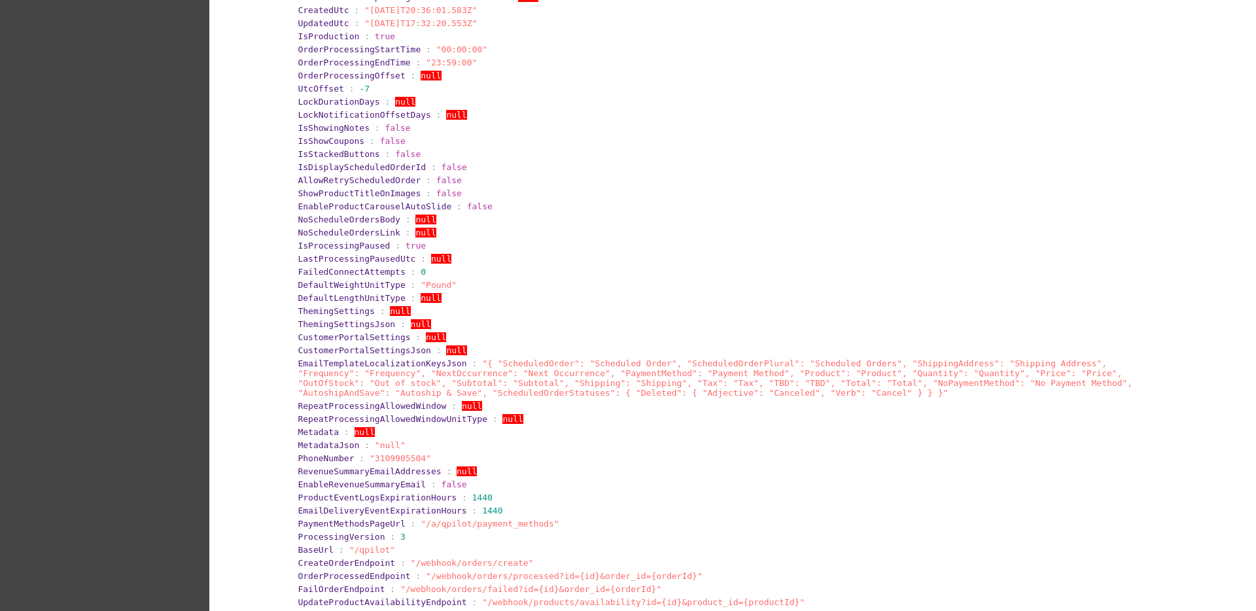
scroll to position [491, 0]
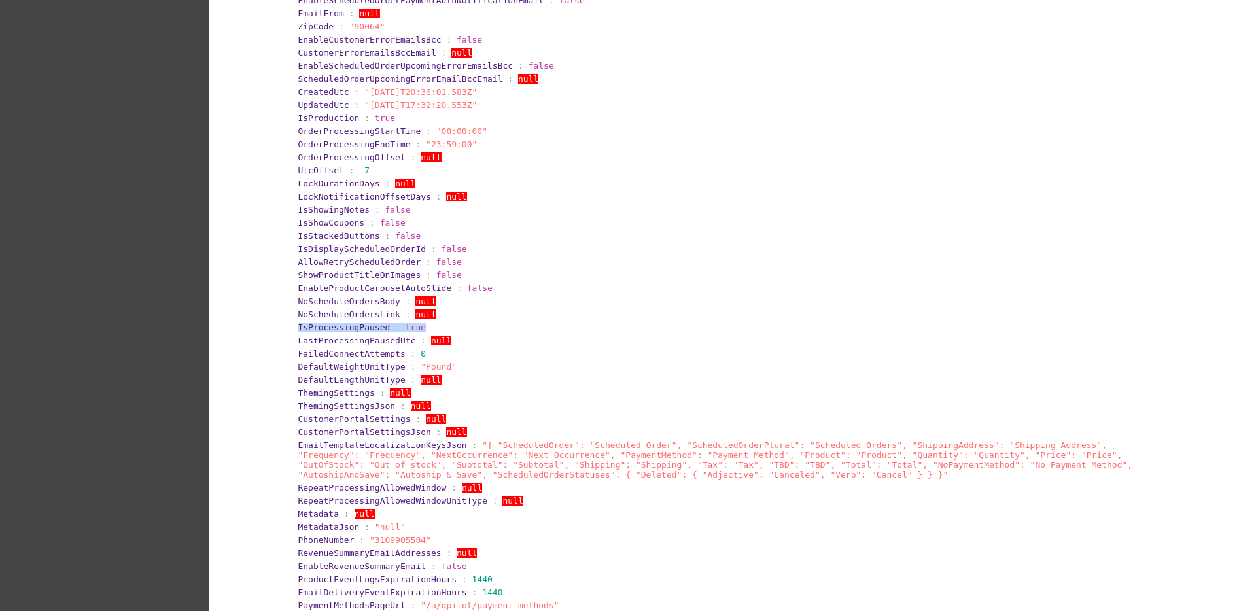
drag, startPoint x: 281, startPoint y: 327, endPoint x: 469, endPoint y: 332, distance: 187.8
click at [469, 332] on section "SecretKey : Id : 2706 UserId : 92780 Url : "[URL][DOMAIN_NAME]" BaseUrlWebHook …" at bounding box center [730, 303] width 883 height 1038
click at [432, 341] on section "LastProcessingPausedUtc : null" at bounding box center [733, 341] width 871 height 10
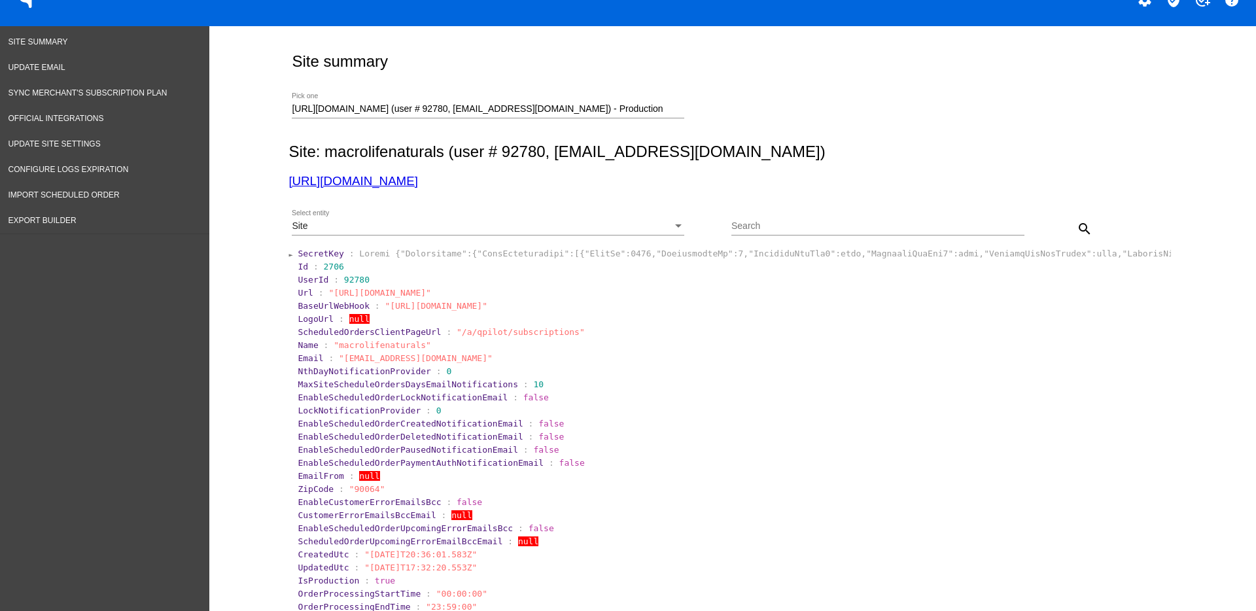
scroll to position [0, 0]
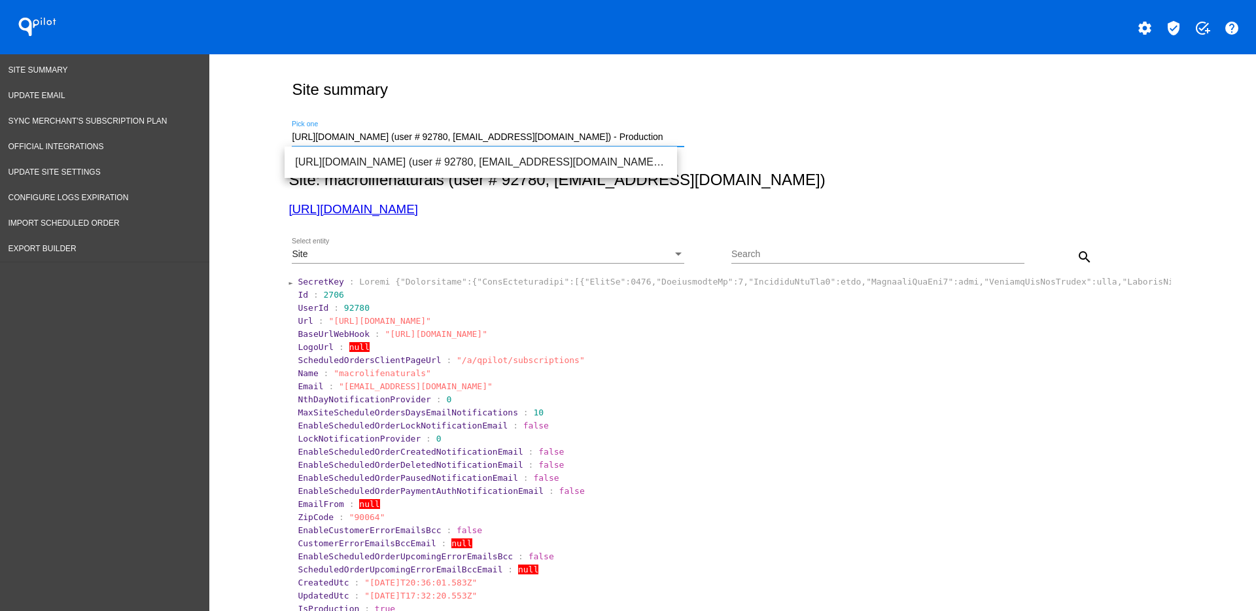
drag, startPoint x: 641, startPoint y: 139, endPoint x: 241, endPoint y: 99, distance: 402.4
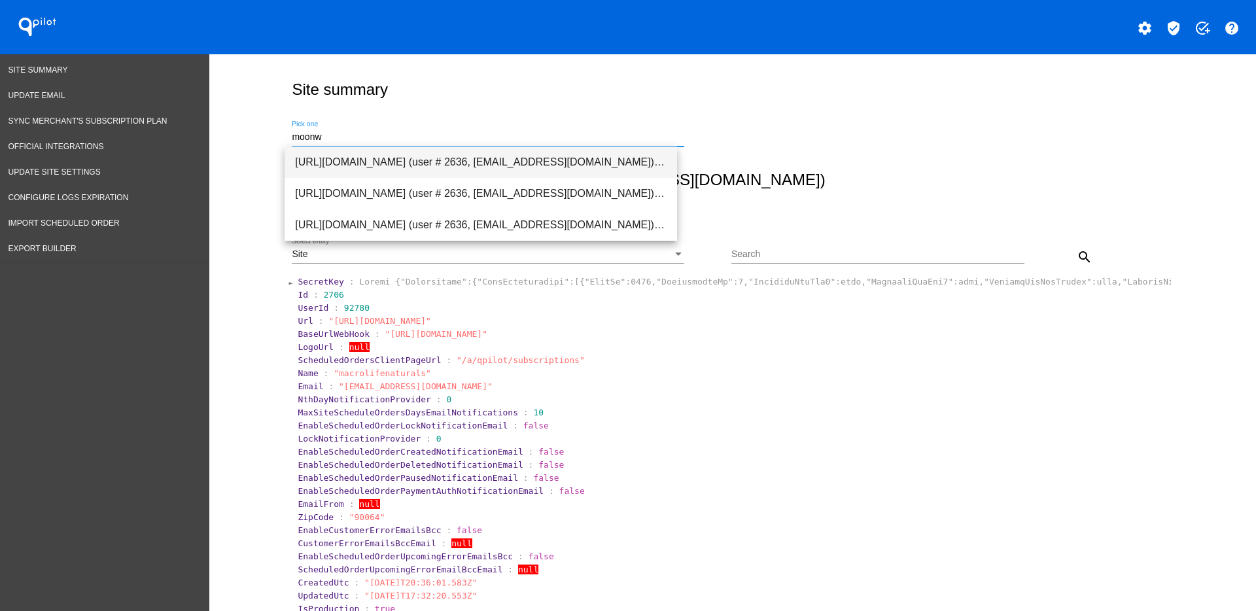
click at [410, 157] on span "[URL][DOMAIN_NAME] (user # 2636, [EMAIL_ADDRESS][DOMAIN_NAME]) - Production" at bounding box center [481, 162] width 372 height 31
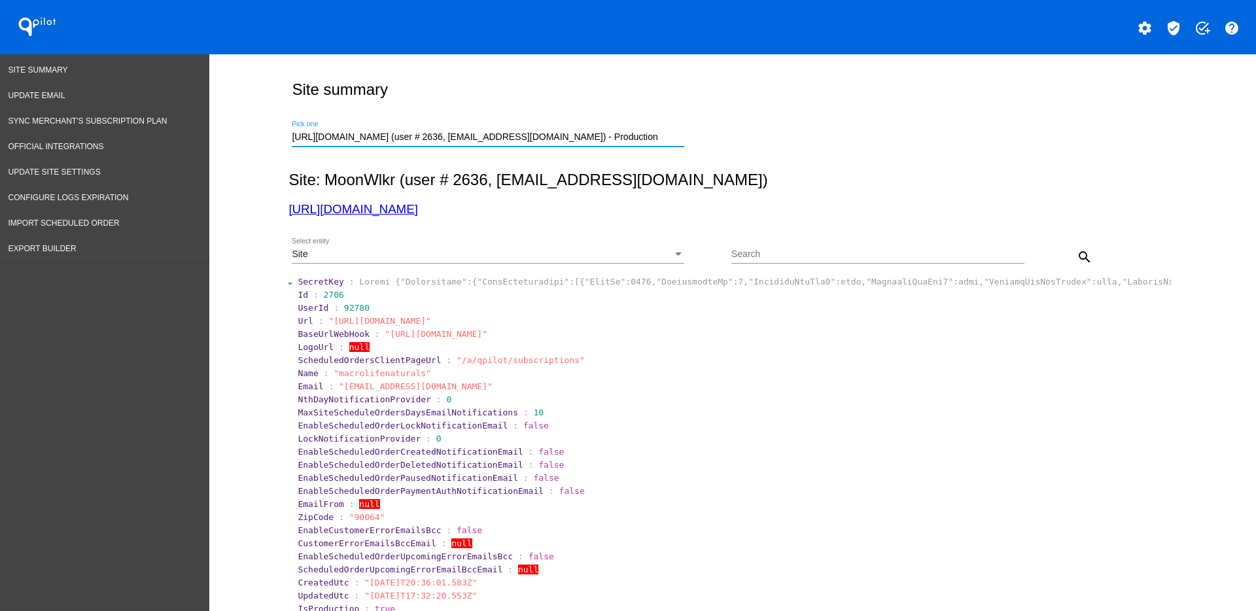
click at [1077, 251] on mat-icon "search" at bounding box center [1085, 257] width 16 height 16
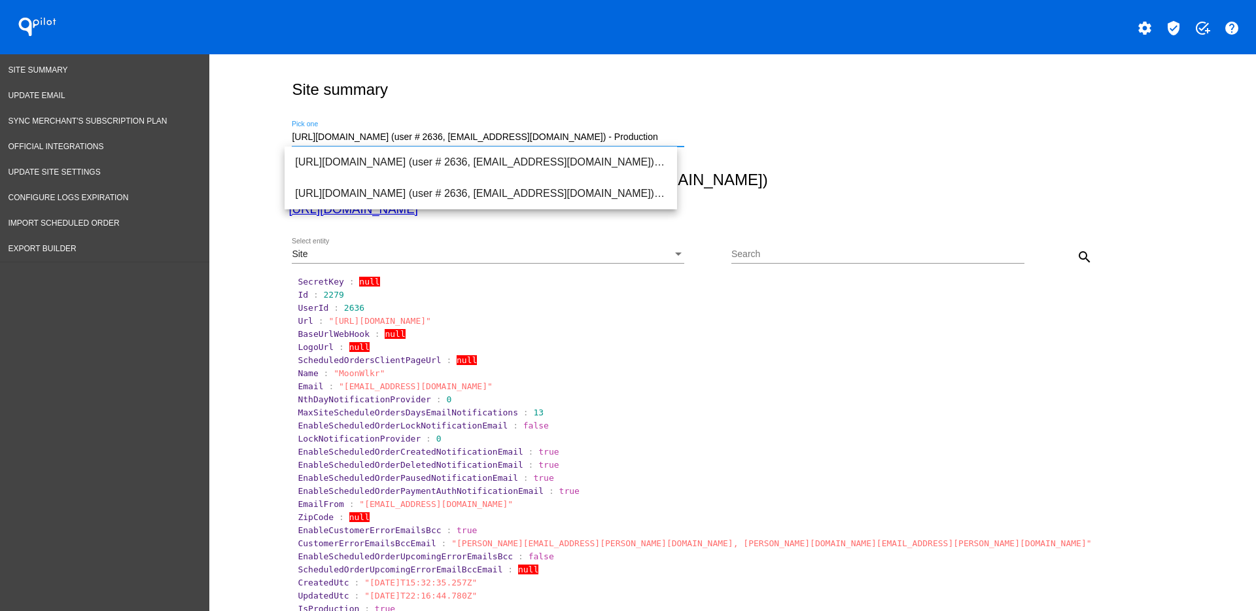
click at [561, 135] on input "[URL][DOMAIN_NAME] (user # 2636, [EMAIL_ADDRESS][DOMAIN_NAME]) - Production" at bounding box center [488, 137] width 393 height 10
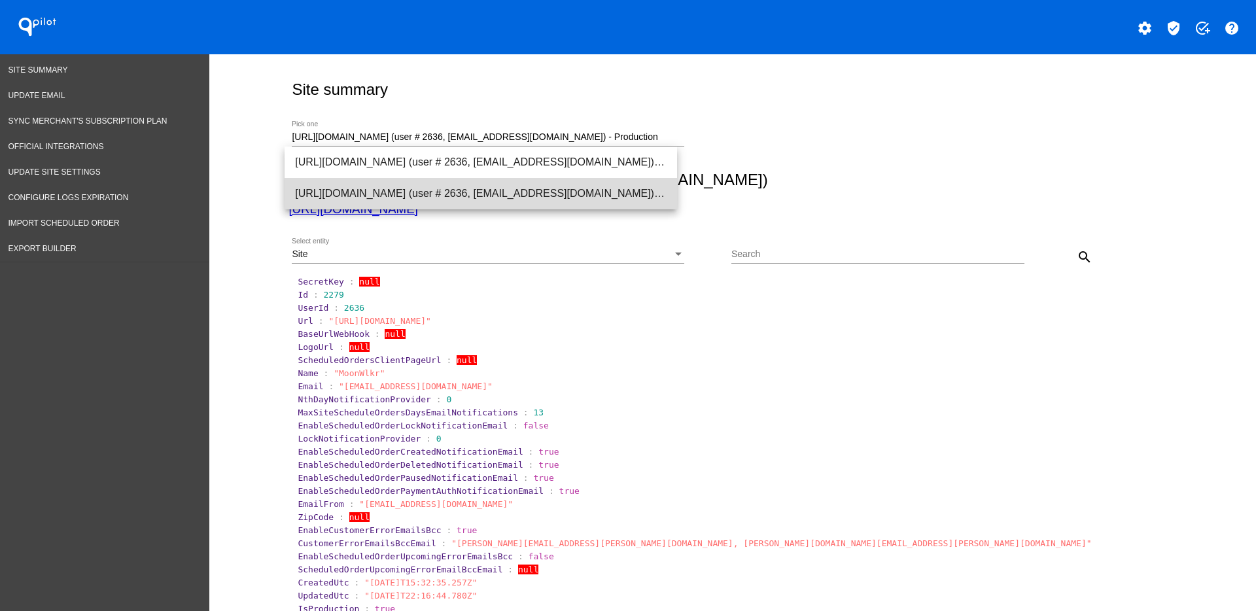
click at [541, 198] on span "[URL][DOMAIN_NAME] (user # 2636, [EMAIL_ADDRESS][DOMAIN_NAME]) - Production" at bounding box center [481, 193] width 372 height 31
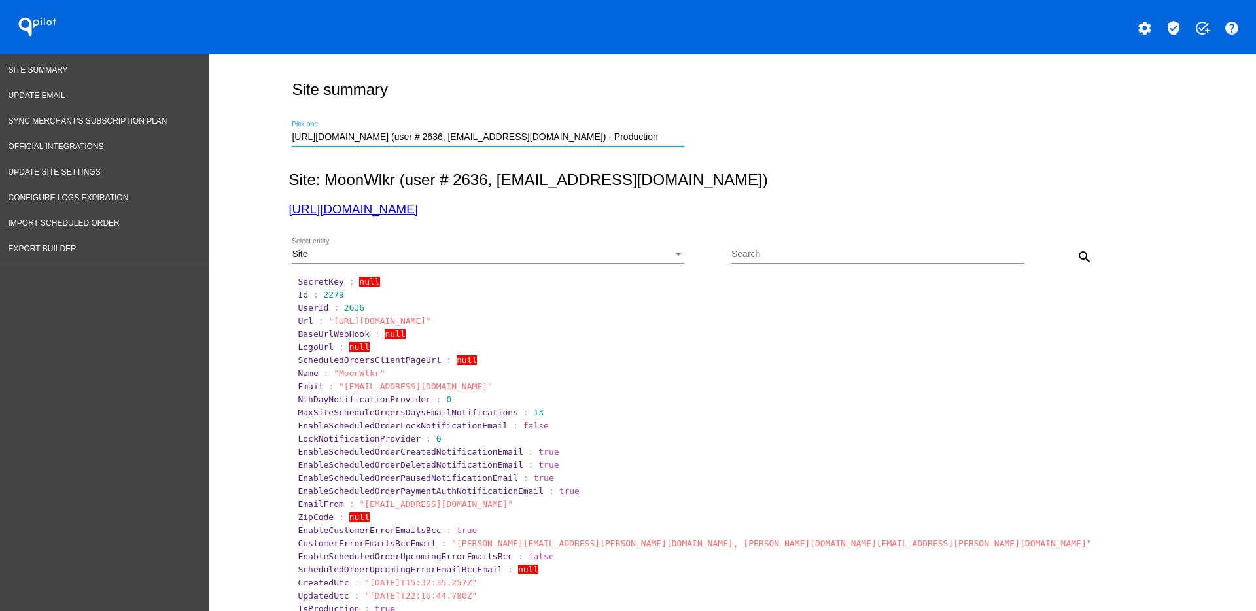
click at [1077, 250] on mat-icon "search" at bounding box center [1085, 257] width 16 height 16
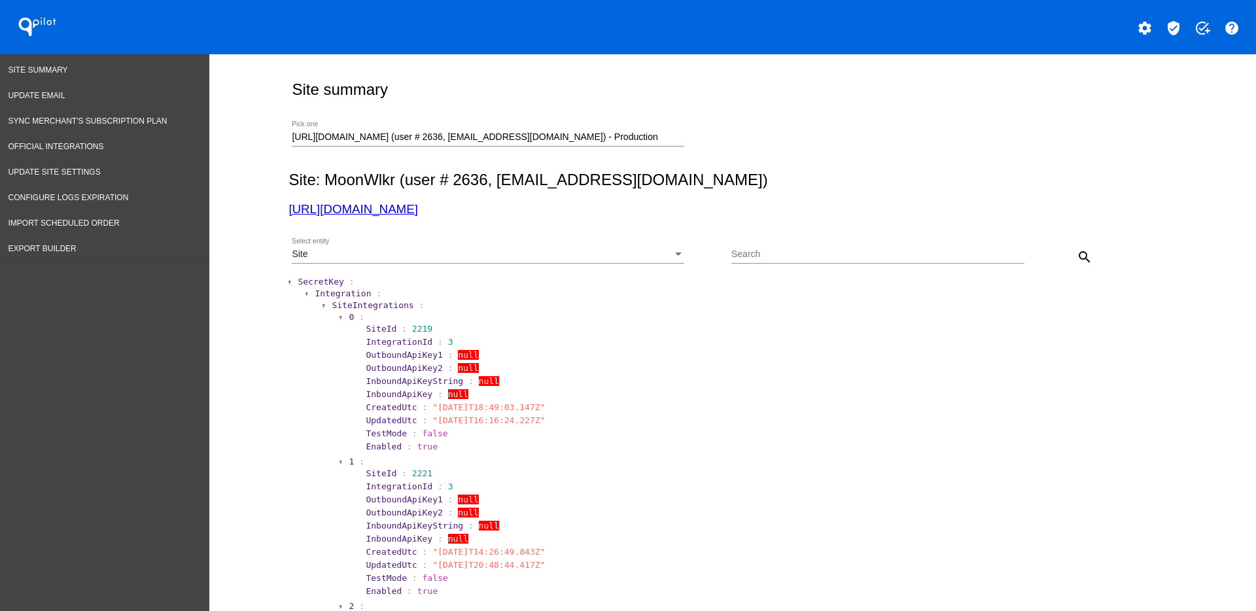
click at [317, 283] on span "SecretKey" at bounding box center [321, 282] width 46 height 10
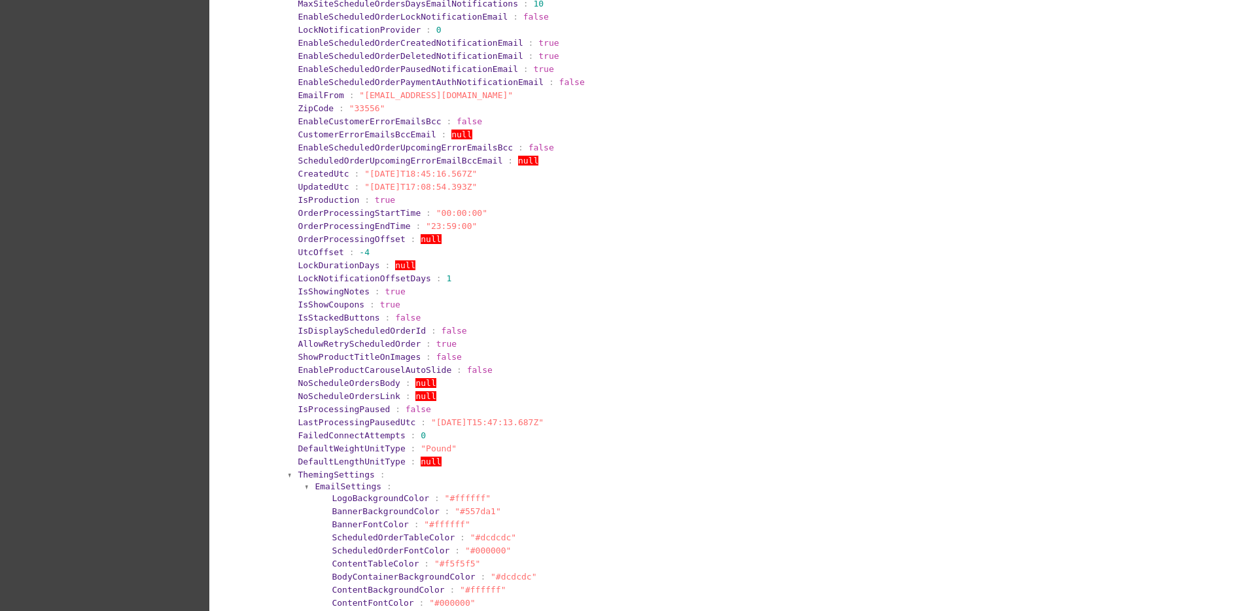
scroll to position [82, 0]
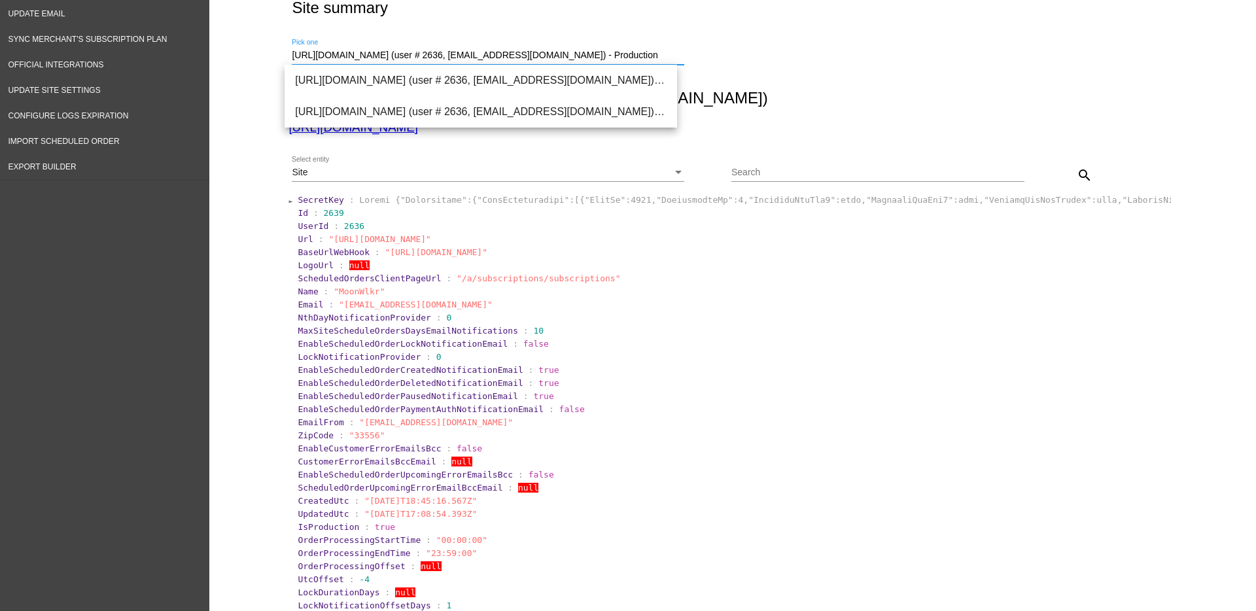
drag, startPoint x: 571, startPoint y: 58, endPoint x: 254, endPoint y: 63, distance: 316.7
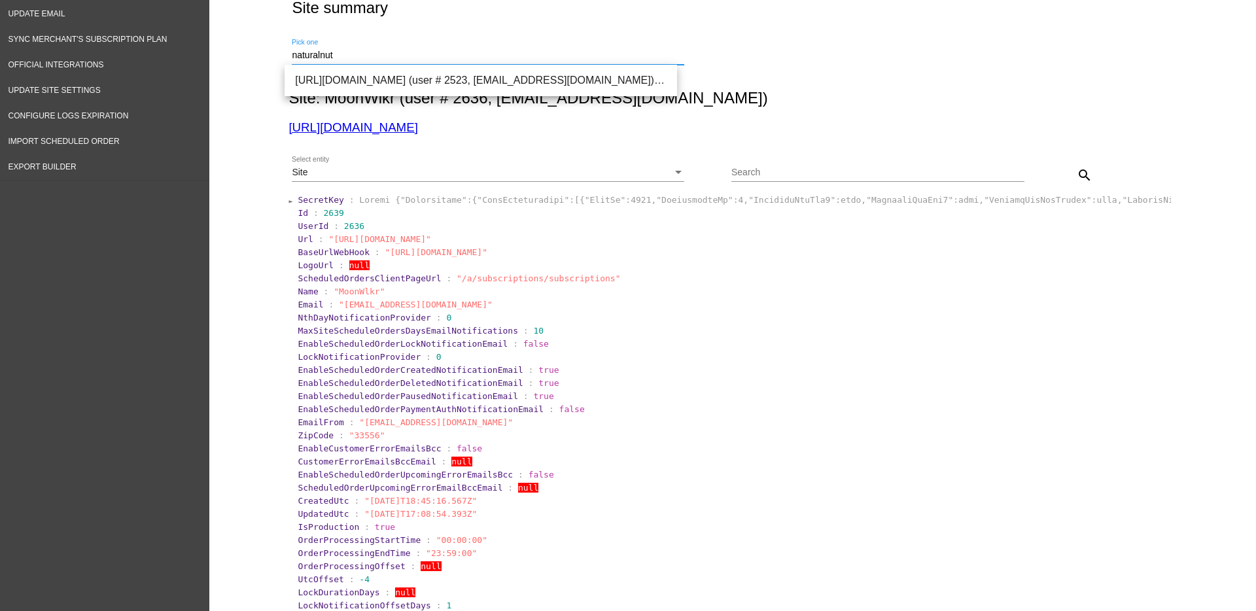
drag, startPoint x: 438, startPoint y: 53, endPoint x: 217, endPoint y: 41, distance: 221.4
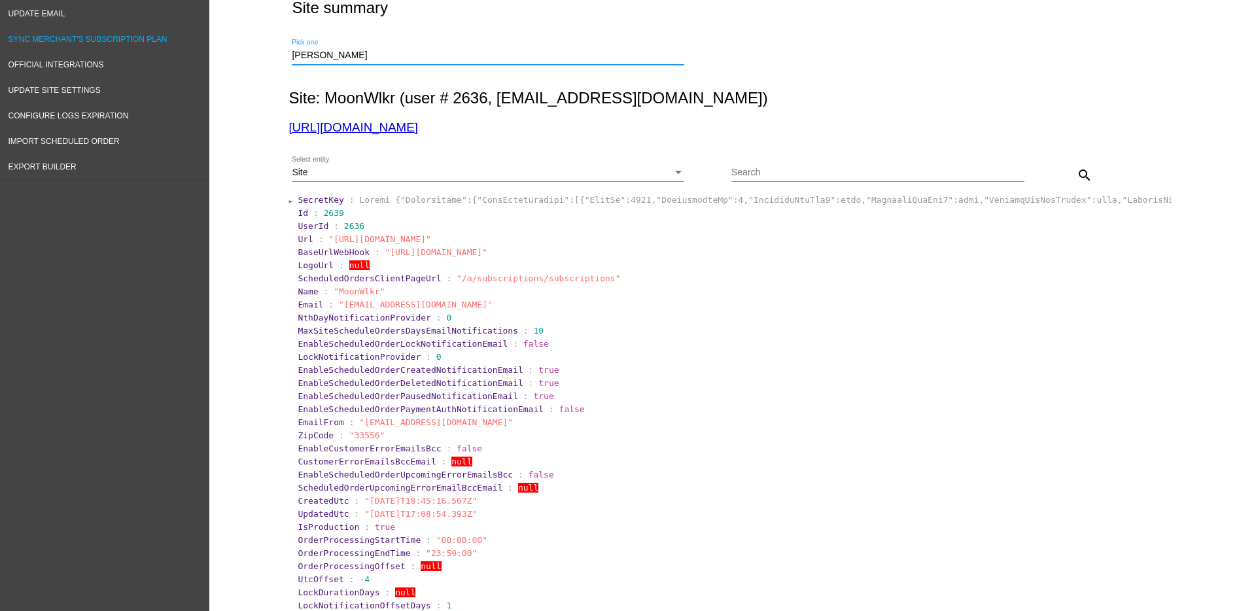
drag, startPoint x: 372, startPoint y: 54, endPoint x: 194, endPoint y: 39, distance: 179.3
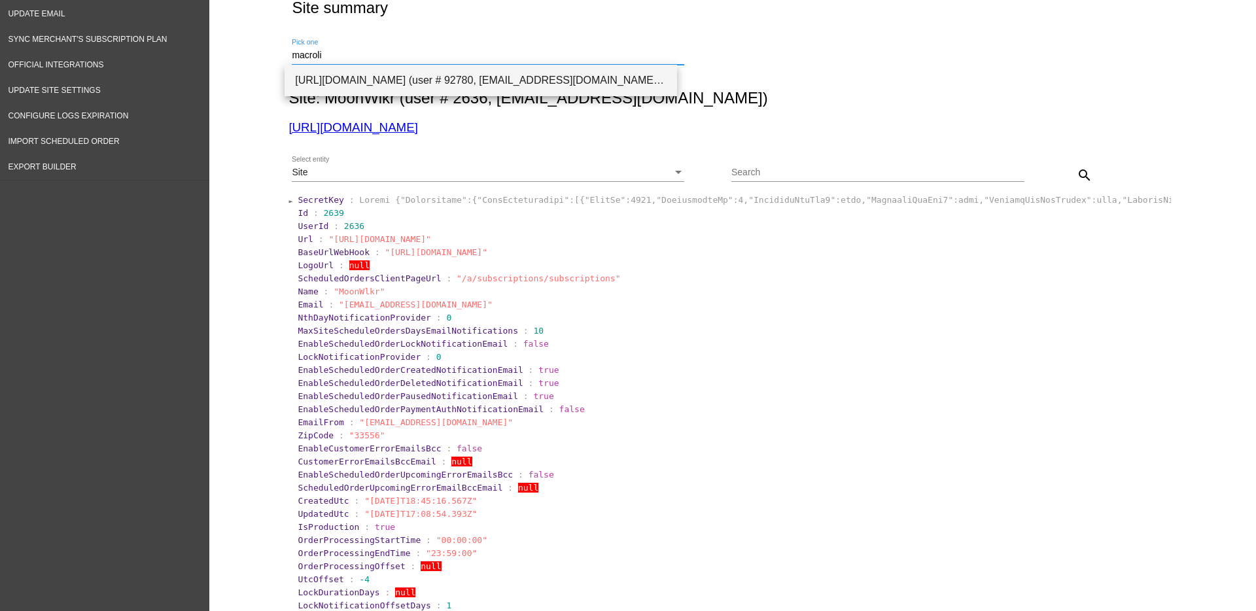
click at [347, 85] on span "[URL][DOMAIN_NAME] (user # 92780, [EMAIL_ADDRESS][DOMAIN_NAME]) - Production" at bounding box center [481, 80] width 372 height 31
type input "[URL][DOMAIN_NAME] (user # 92780, [EMAIL_ADDRESS][DOMAIN_NAME]) - Production"
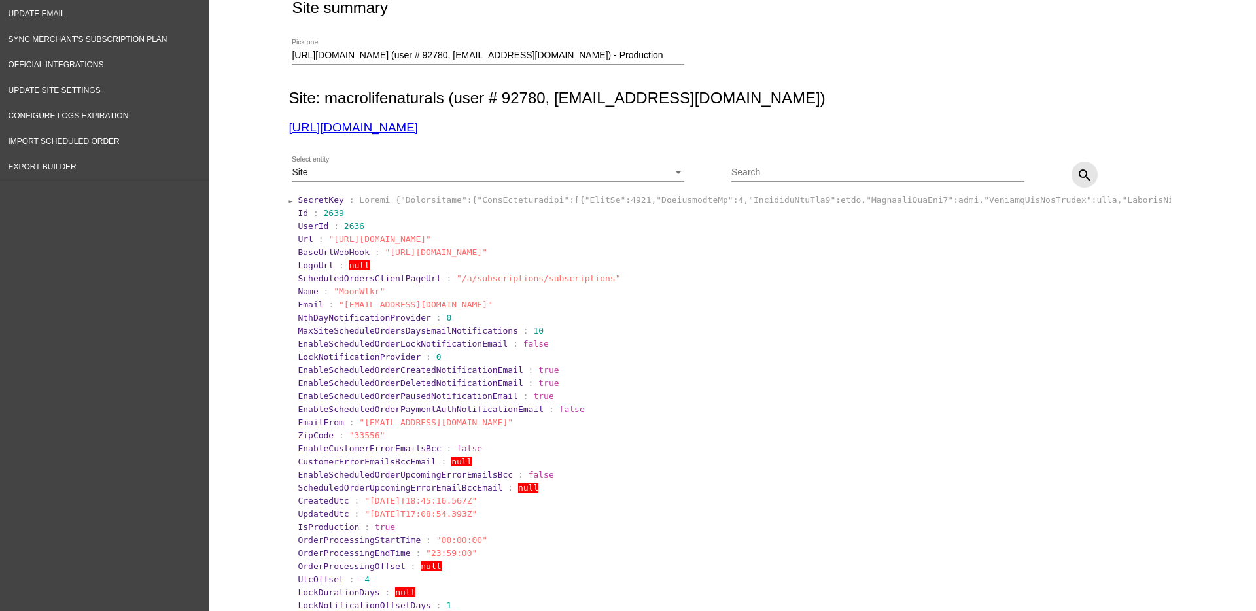
click at [1078, 178] on mat-icon "search" at bounding box center [1085, 175] width 16 height 16
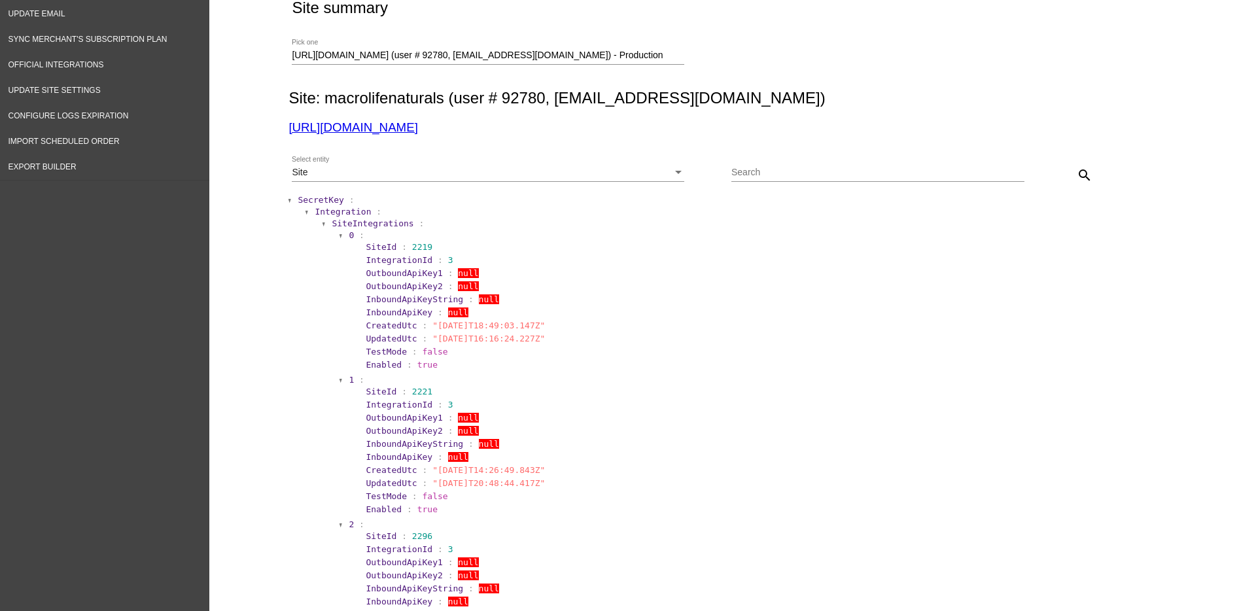
click at [318, 199] on span "SecretKey" at bounding box center [321, 200] width 46 height 10
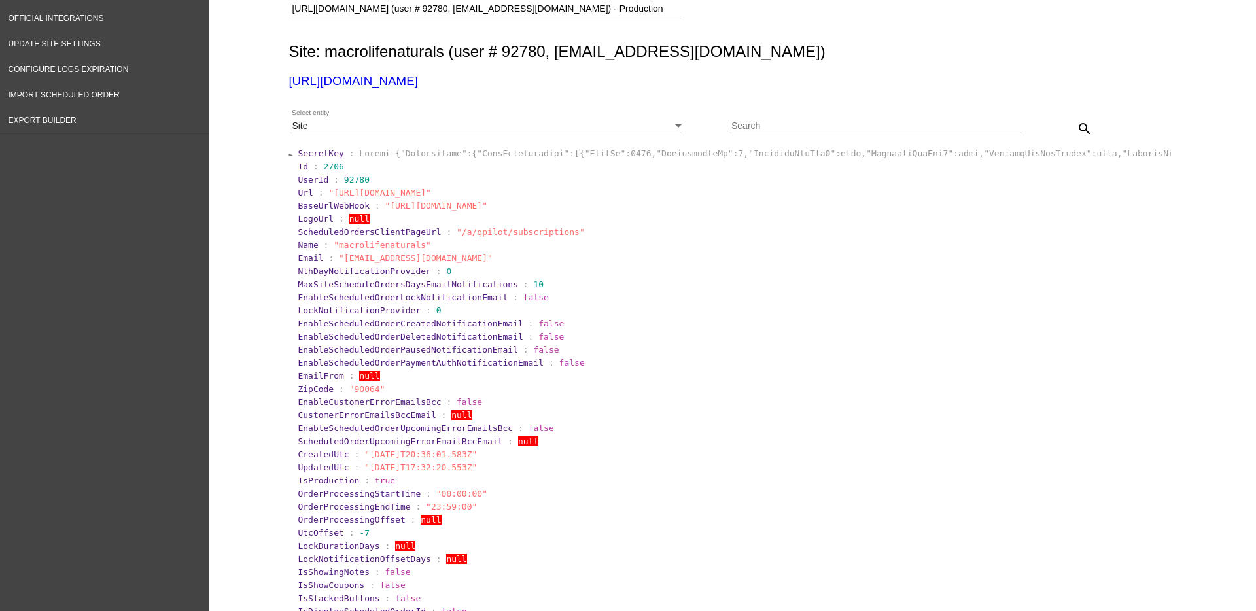
scroll to position [0, 0]
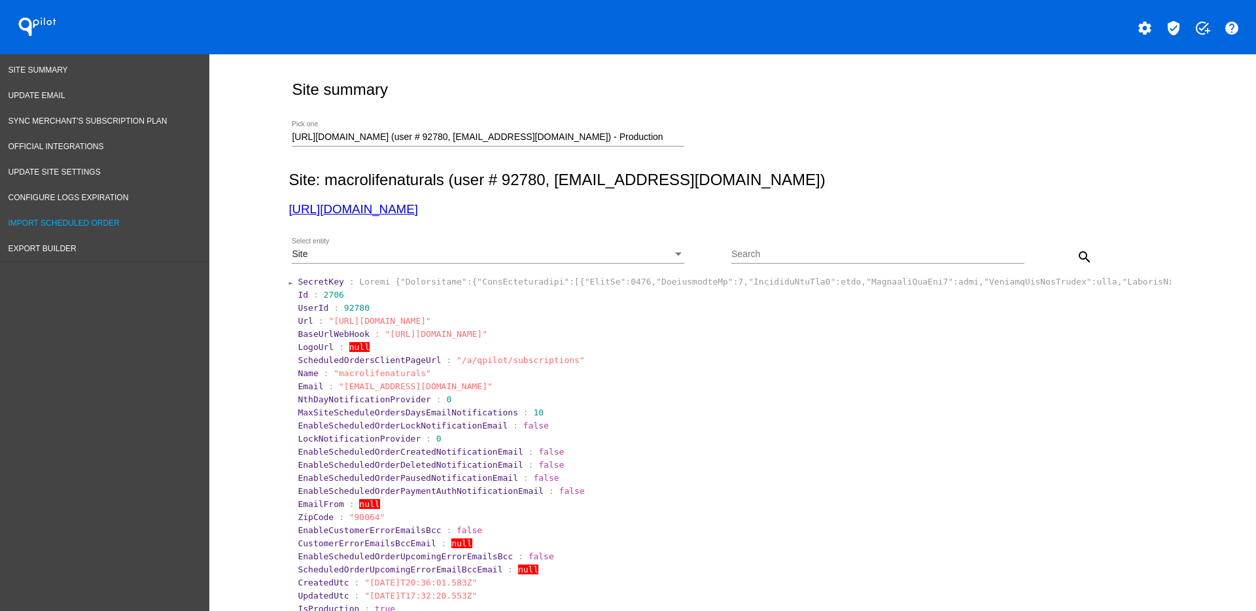
click at [79, 226] on span "Import Scheduled Order" at bounding box center [64, 223] width 111 height 9
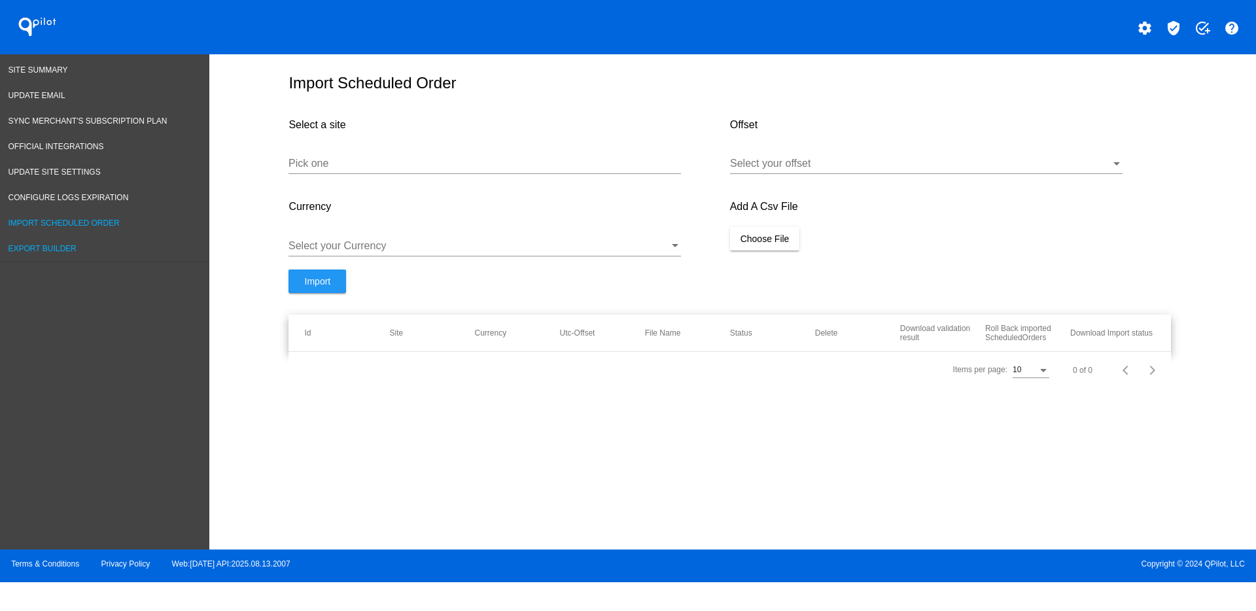
click at [70, 241] on link "Export Builder" at bounding box center [104, 249] width 209 height 26
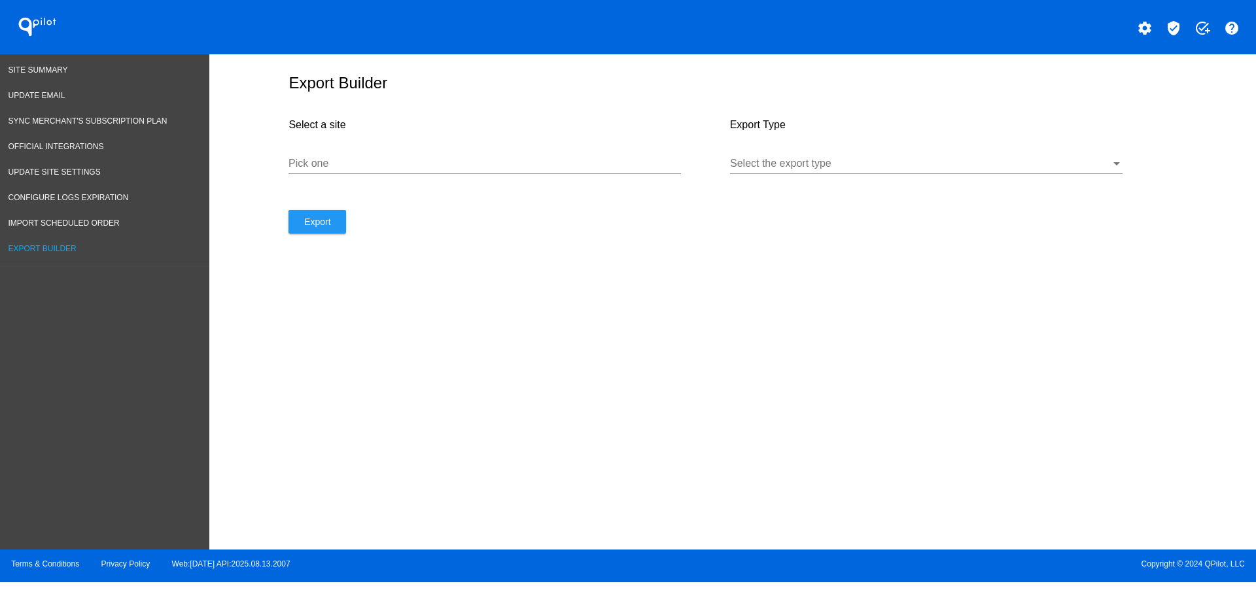
click at [449, 166] on input "Pick one" at bounding box center [485, 164] width 393 height 12
paste input "[URL][DOMAIN_NAME]"
click at [837, 161] on div at bounding box center [920, 164] width 381 height 12
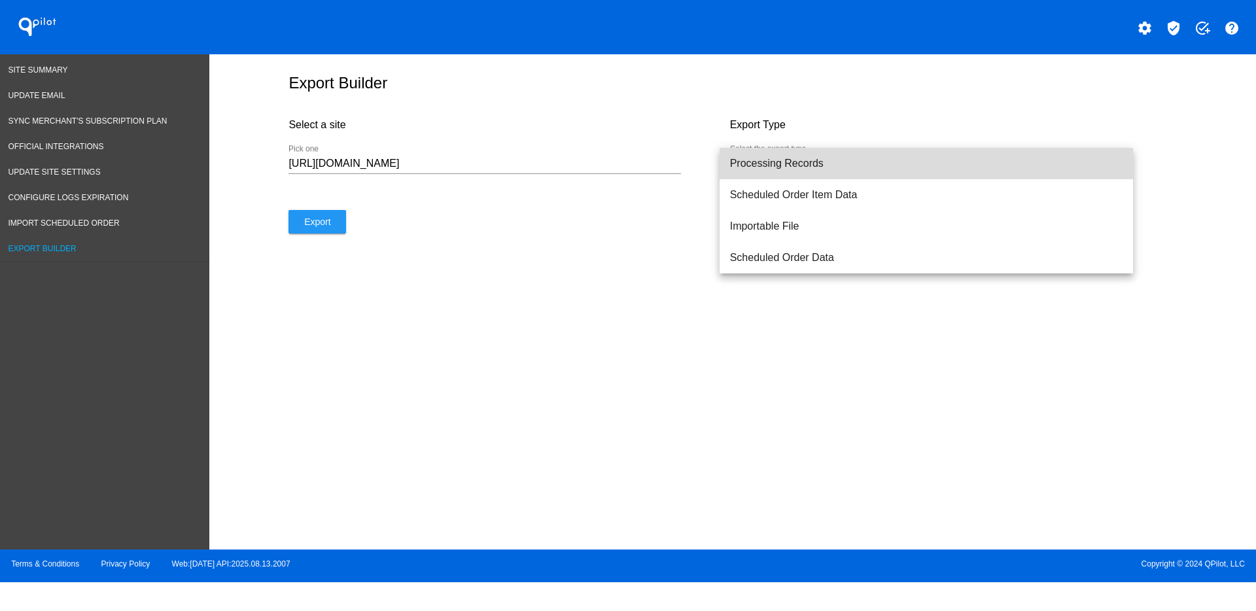
click at [811, 170] on span "Processing Records" at bounding box center [926, 163] width 393 height 31
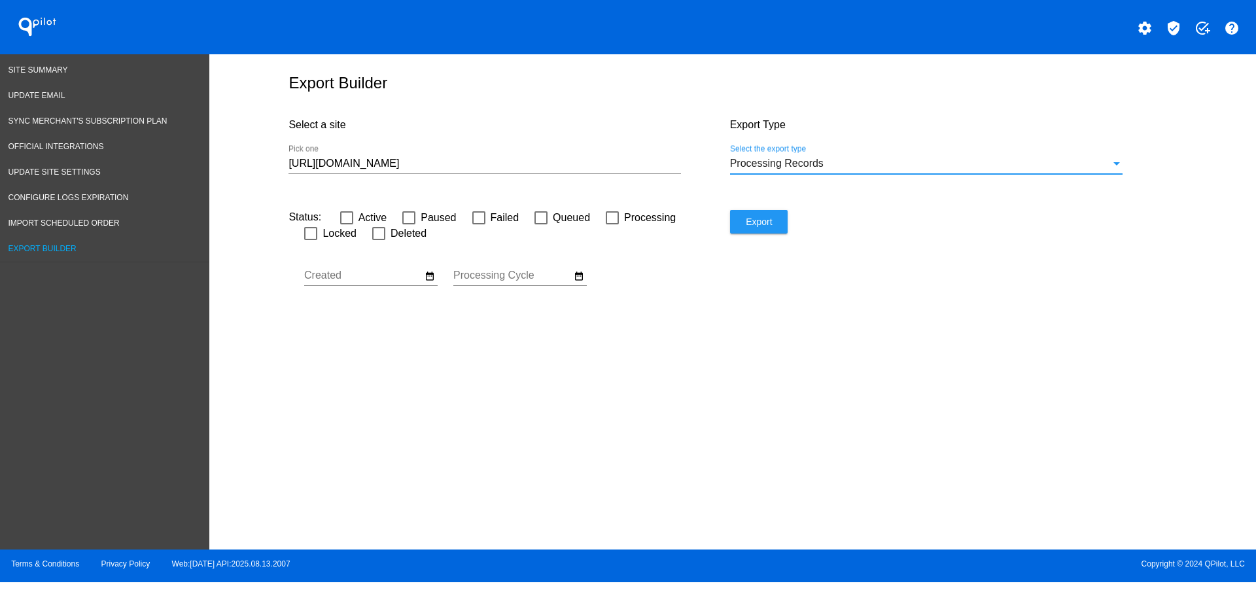
click at [514, 173] on div at bounding box center [485, 173] width 393 height 1
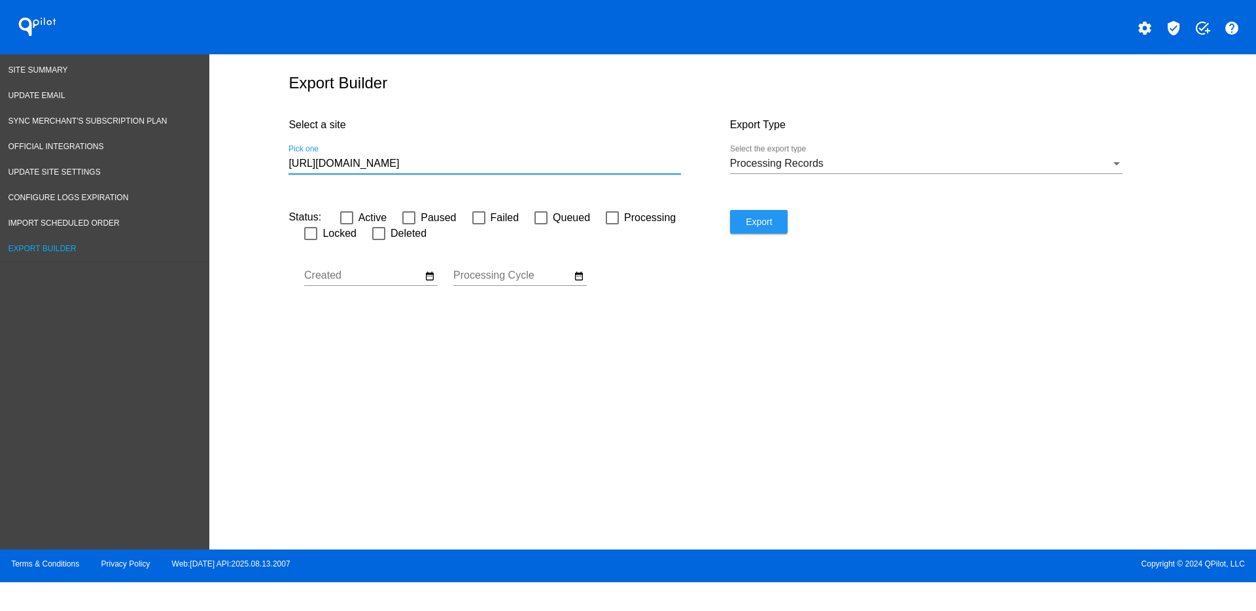
click at [509, 167] on input "[URL][DOMAIN_NAME]" at bounding box center [485, 164] width 393 height 12
type input "h"
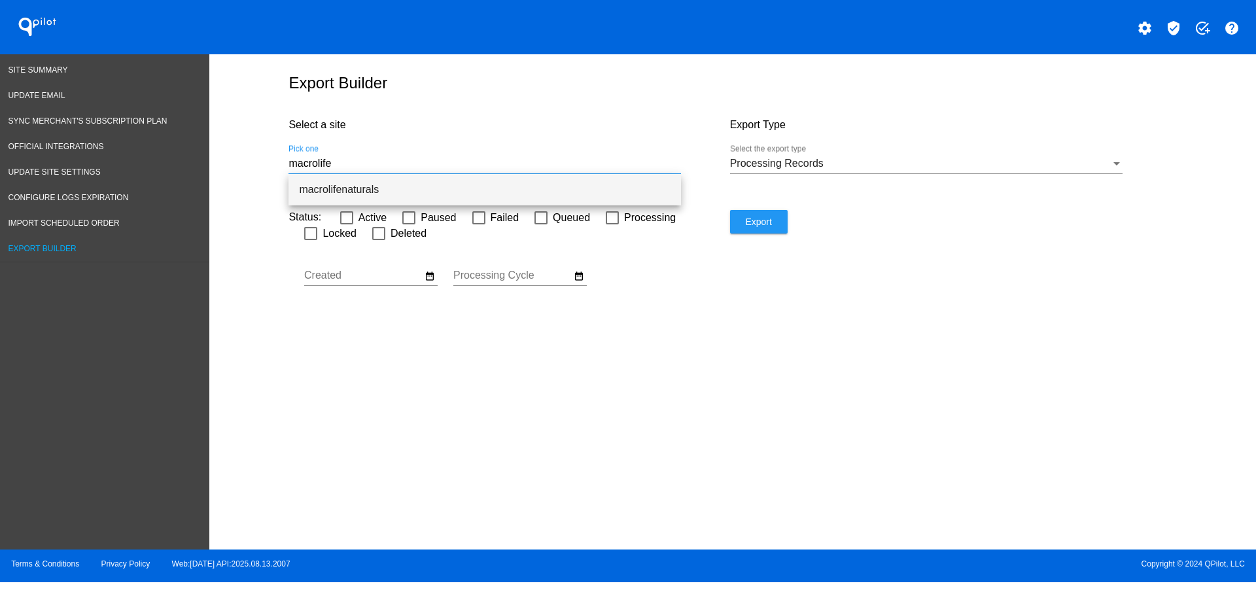
click at [592, 181] on span "macrolifenaturals" at bounding box center [485, 189] width 372 height 31
type input "macrolifenaturals"
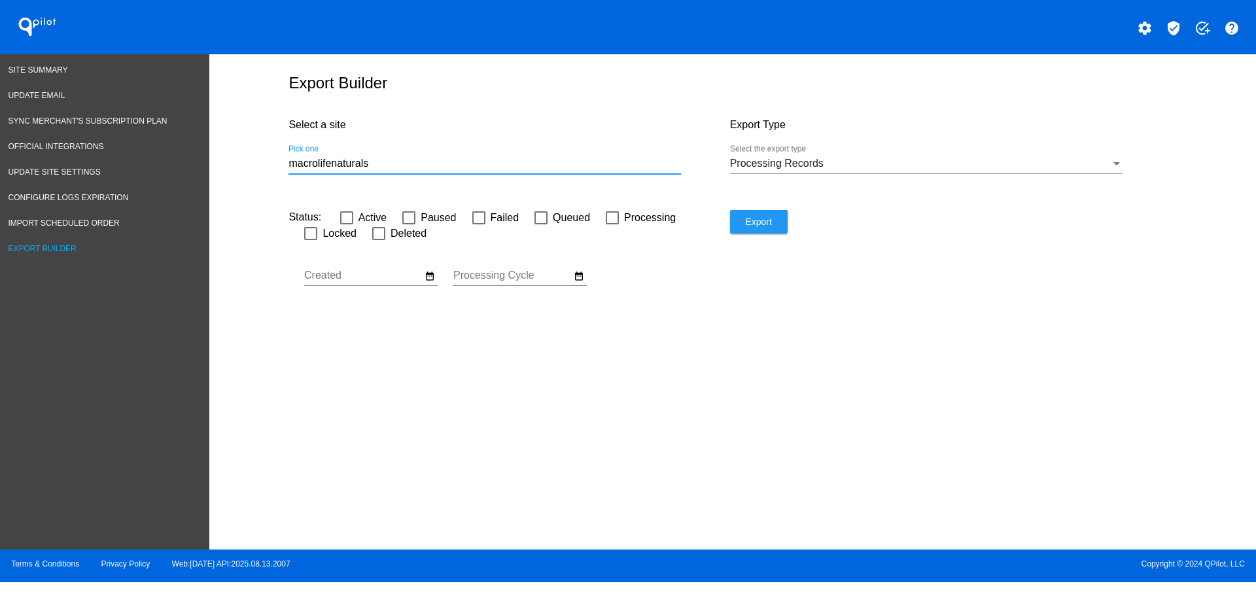
click at [752, 230] on button "Export" at bounding box center [759, 222] width 58 height 24
click at [684, 171] on div "Select a site macrolifenaturals Pick one" at bounding box center [509, 157] width 441 height 105
click at [864, 160] on div "Processing Records" at bounding box center [920, 164] width 381 height 12
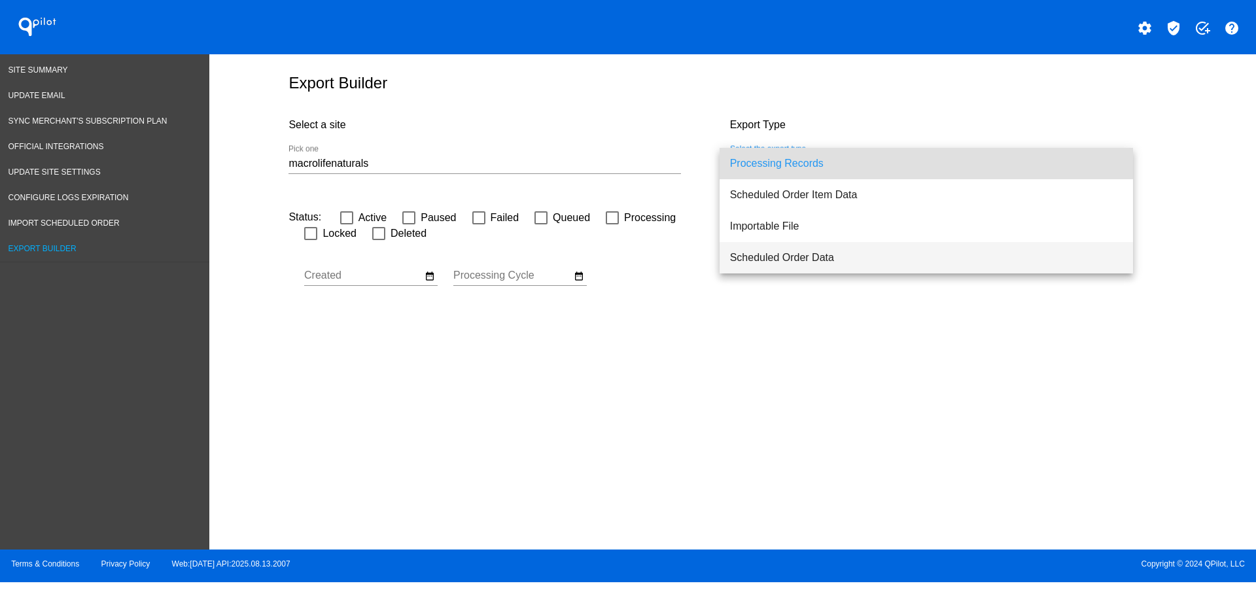
click at [856, 257] on span "Scheduled Order Data" at bounding box center [926, 257] width 393 height 31
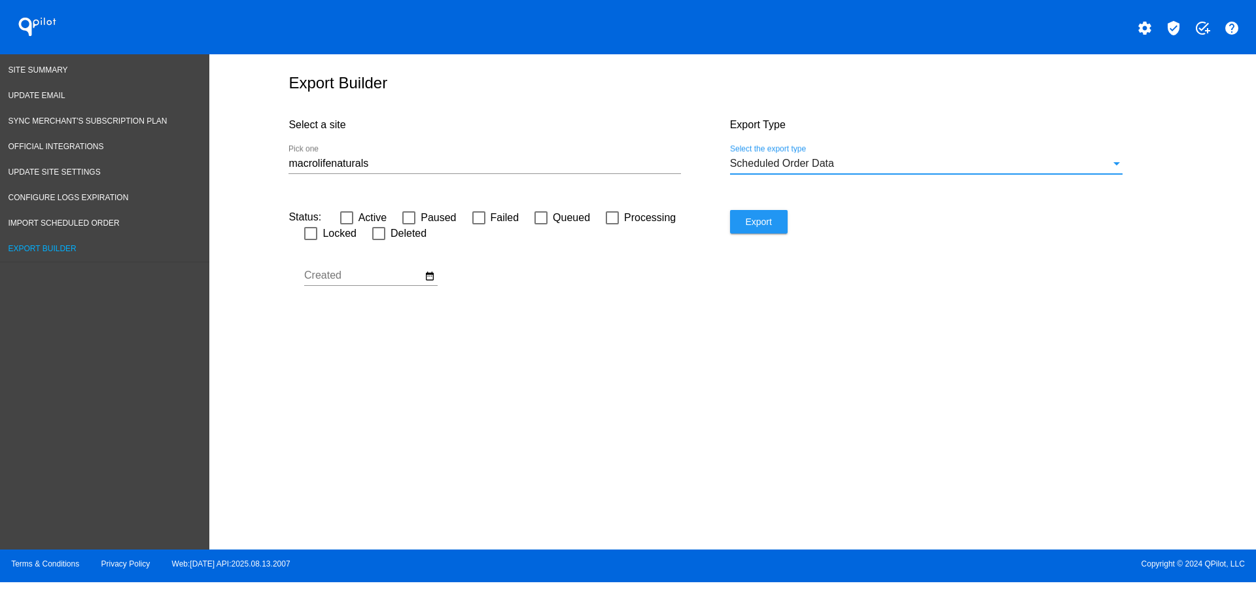
click at [762, 222] on span "Export" at bounding box center [758, 222] width 26 height 10
